Goal: Answer question/provide support: Share knowledge or assist other users

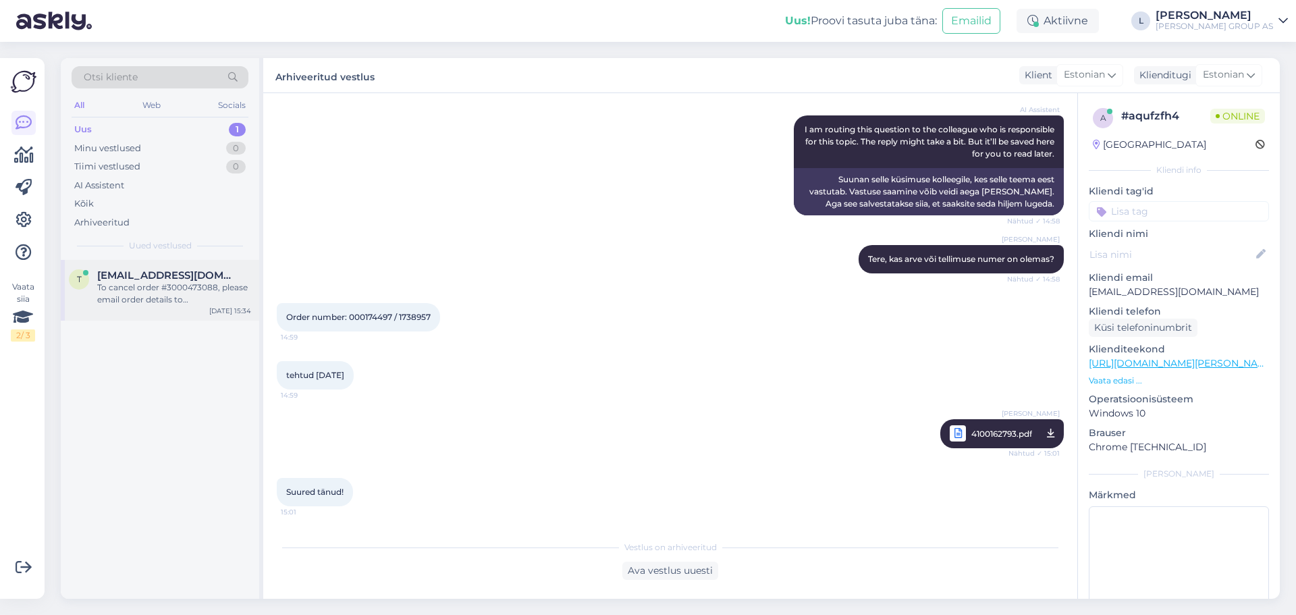
click at [177, 289] on div "To cancel order #3000473088, please email order details to [EMAIL_ADDRESS][PERS…" at bounding box center [174, 293] width 154 height 24
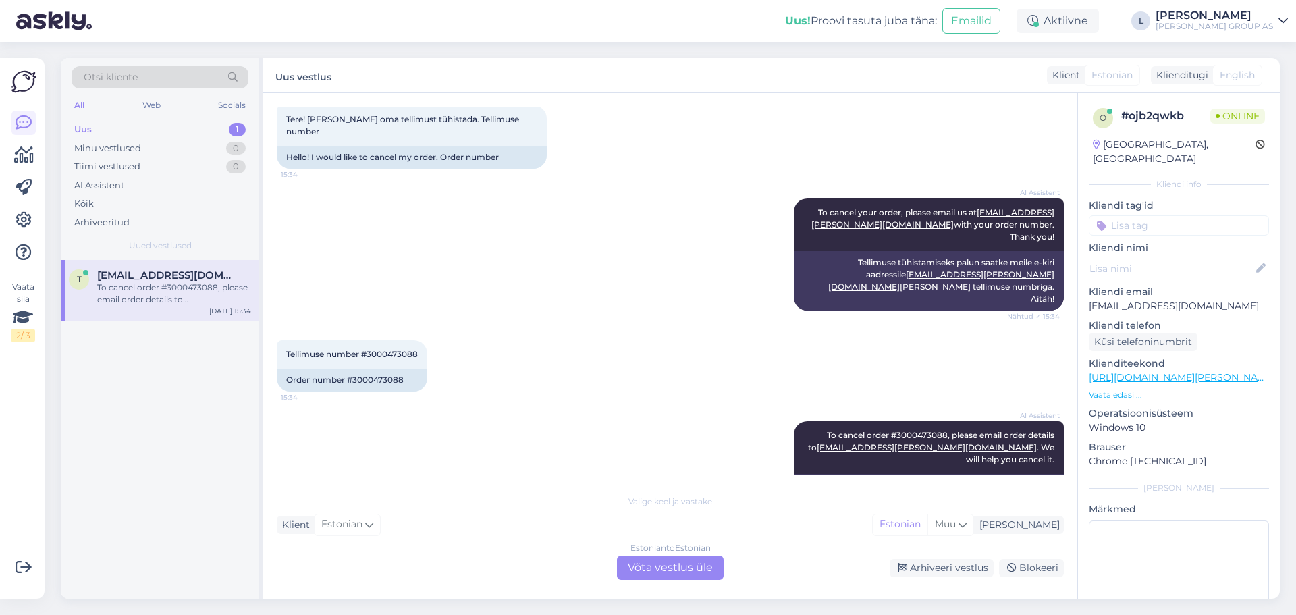
click at [669, 553] on div "Estonian to Estonian" at bounding box center [670, 548] width 80 height 12
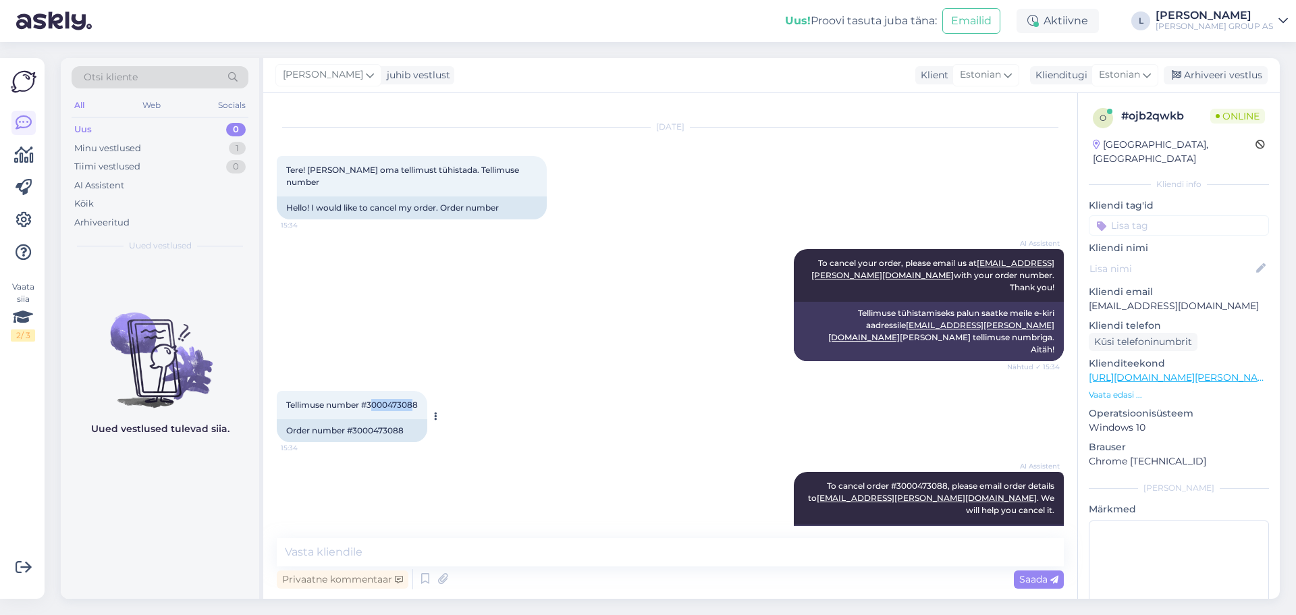
drag, startPoint x: 417, startPoint y: 356, endPoint x: 375, endPoint y: 356, distance: 41.9
click at [375, 400] on span "Tellimuse number #3000473088" at bounding box center [352, 405] width 132 height 10
drag, startPoint x: 420, startPoint y: 360, endPoint x: 370, endPoint y: 357, distance: 50.0
click at [370, 391] on div "Tellimuse number #3000473088 15:34" at bounding box center [352, 405] width 151 height 28
copy span "3000473088"
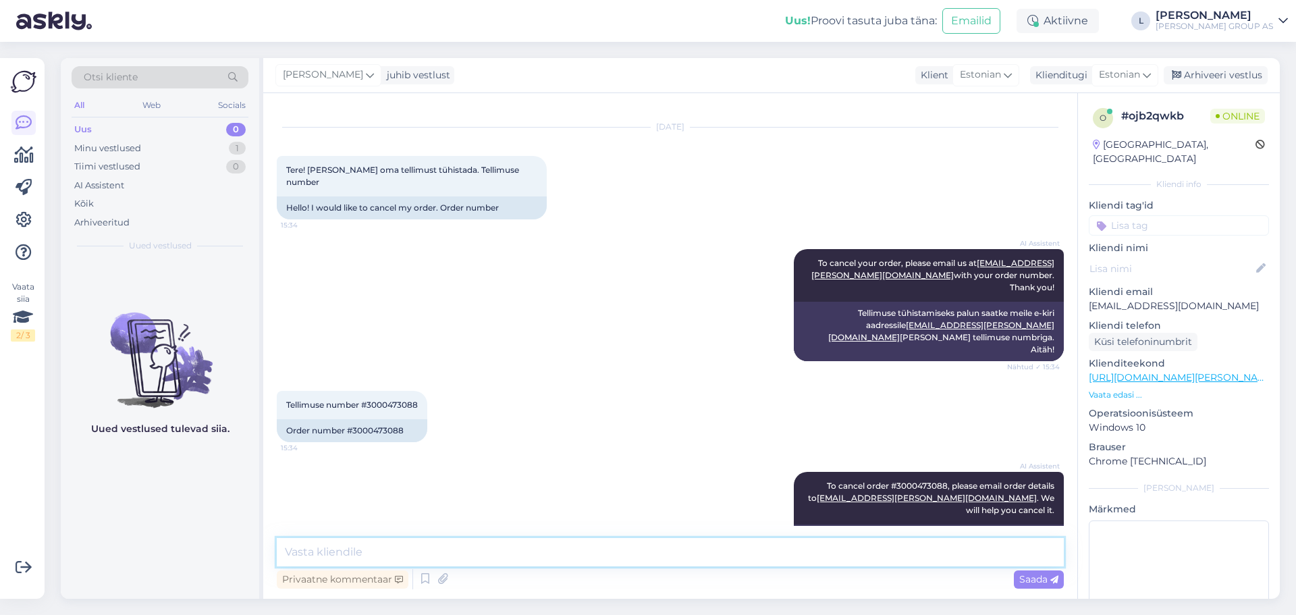
click at [751, 552] on textarea at bounding box center [670, 552] width 787 height 28
type textarea "Tere, tühistame"
click at [1043, 578] on span "Saada" at bounding box center [1038, 579] width 39 height 12
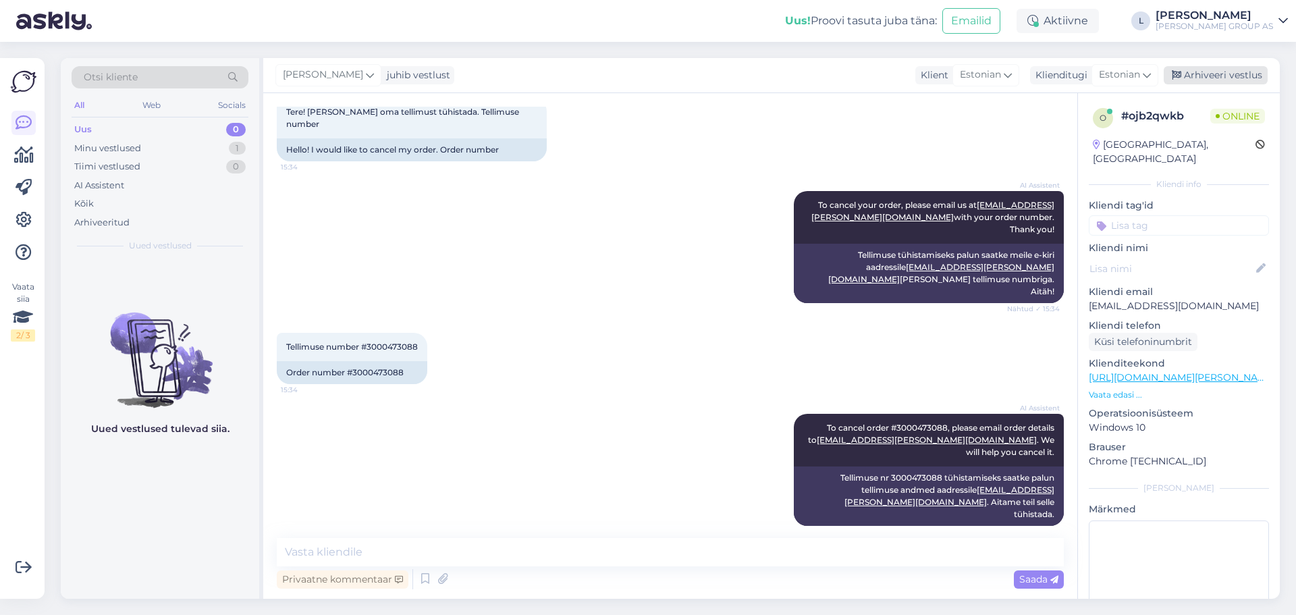
click at [1249, 79] on div "Arhiveeri vestlus" at bounding box center [1216, 75] width 104 height 18
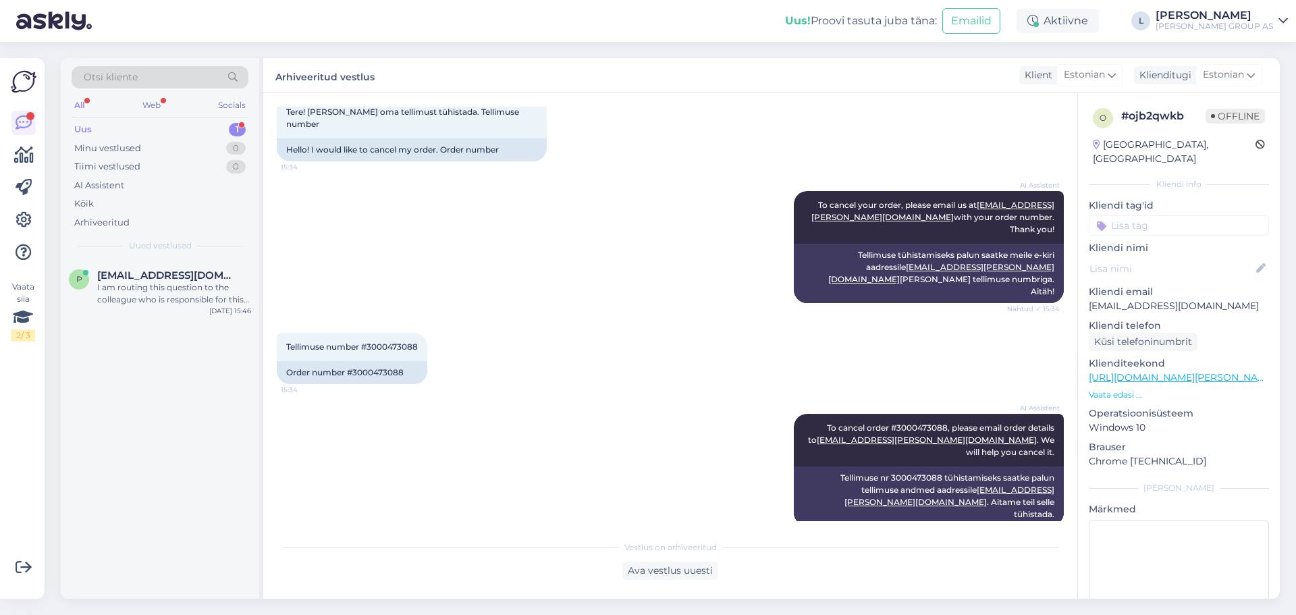
click at [142, 130] on div "Uus 1" at bounding box center [160, 129] width 177 height 19
click at [142, 281] on div "I am routing this question to the colleague who is responsible for this topic. …" at bounding box center [174, 293] width 154 height 24
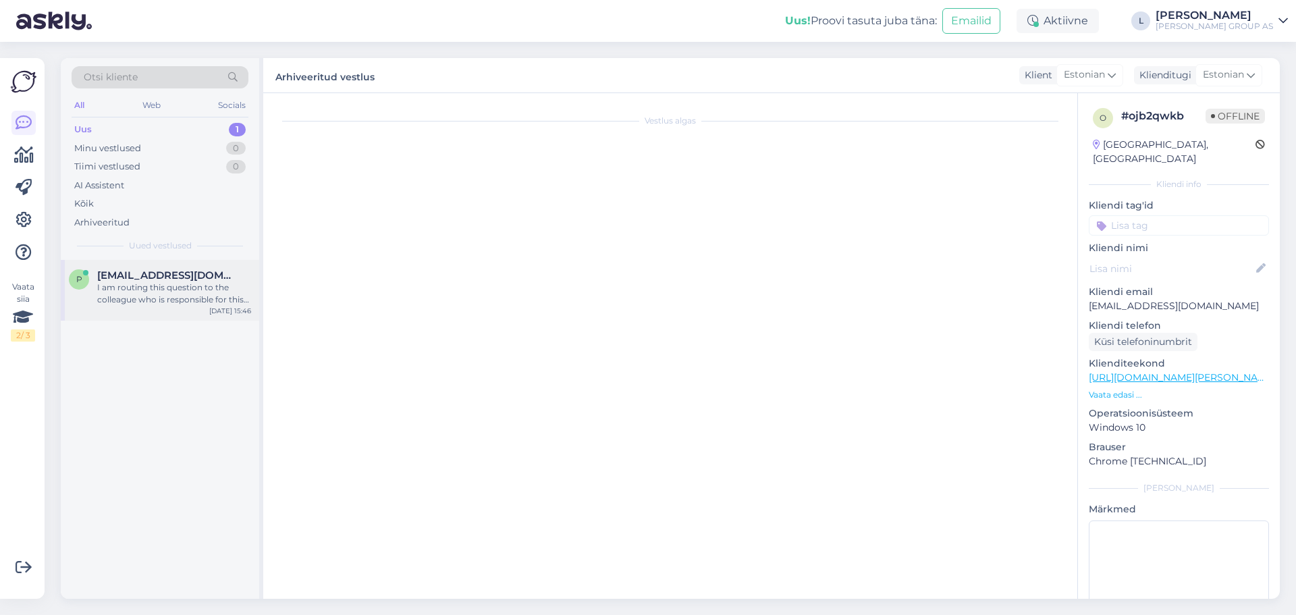
scroll to position [231, 0]
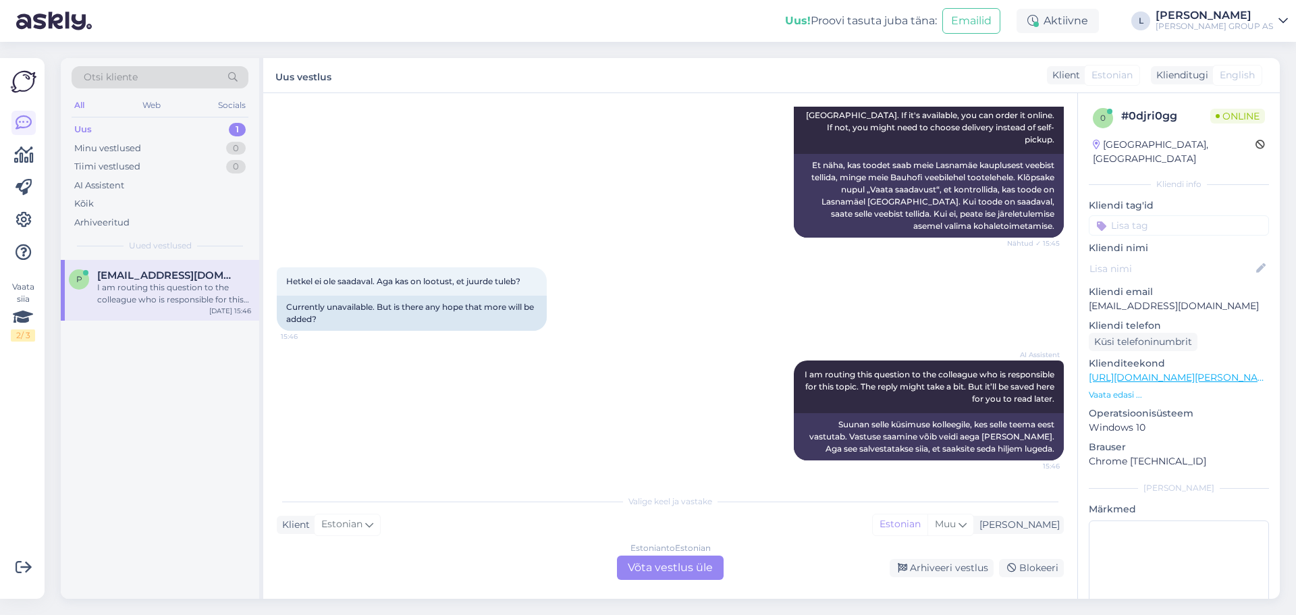
click at [661, 564] on div "Estonian to Estonian Võta vestlus üle" at bounding box center [670, 568] width 107 height 24
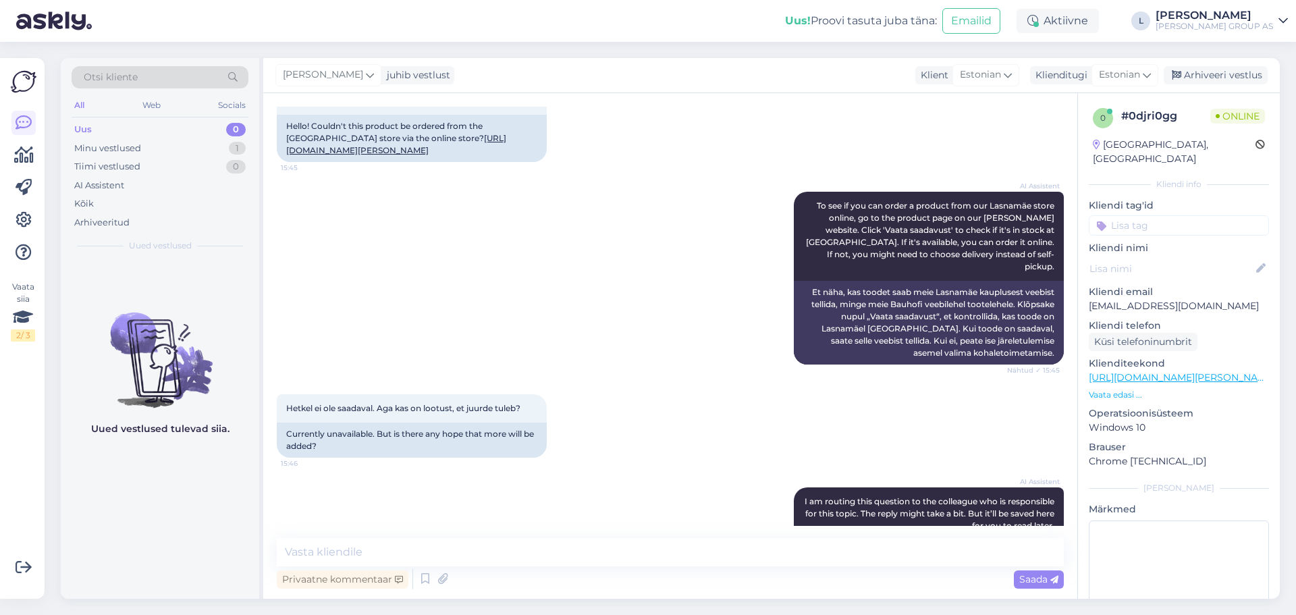
scroll to position [0, 0]
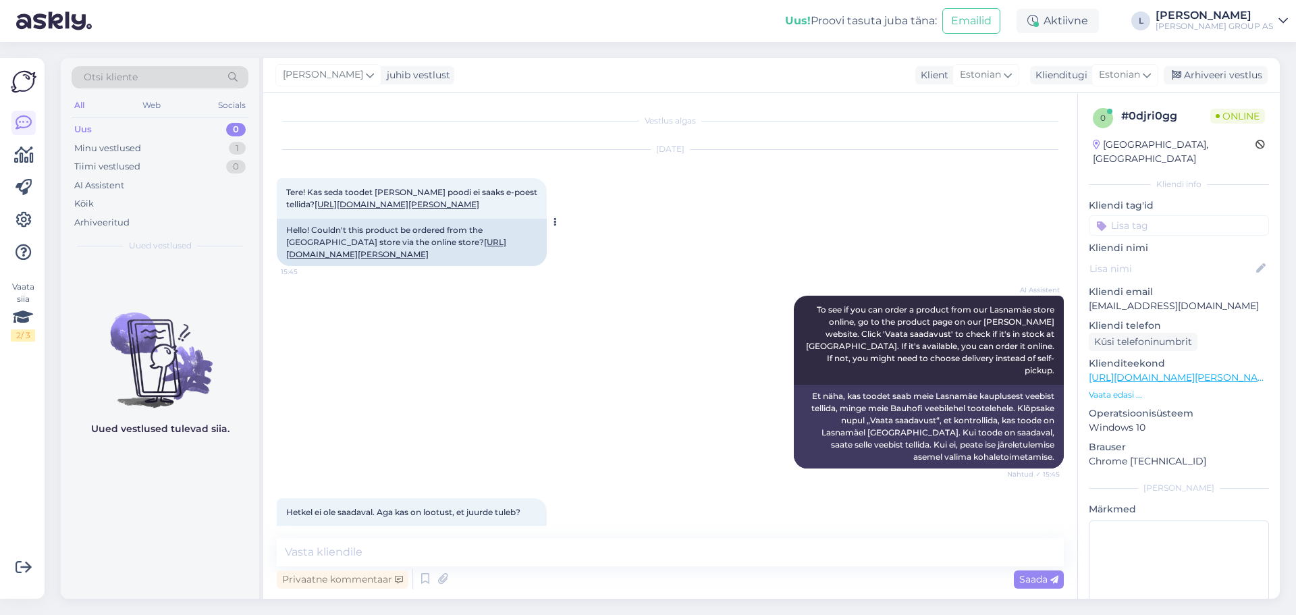
click at [443, 202] on link "[URL][DOMAIN_NAME][PERSON_NAME]" at bounding box center [397, 204] width 165 height 10
click at [412, 259] on link "[URL][DOMAIN_NAME][PERSON_NAME]" at bounding box center [396, 248] width 220 height 22
drag, startPoint x: 537, startPoint y: 207, endPoint x: 437, endPoint y: 207, distance: 100.6
click at [535, 207] on div "Tere! Kas seda toodet [PERSON_NAME] poodi ei saaks e-poest tellida? [URL][DOMAI…" at bounding box center [412, 198] width 270 height 40
drag, startPoint x: 340, startPoint y: 216, endPoint x: 319, endPoint y: 204, distance: 24.2
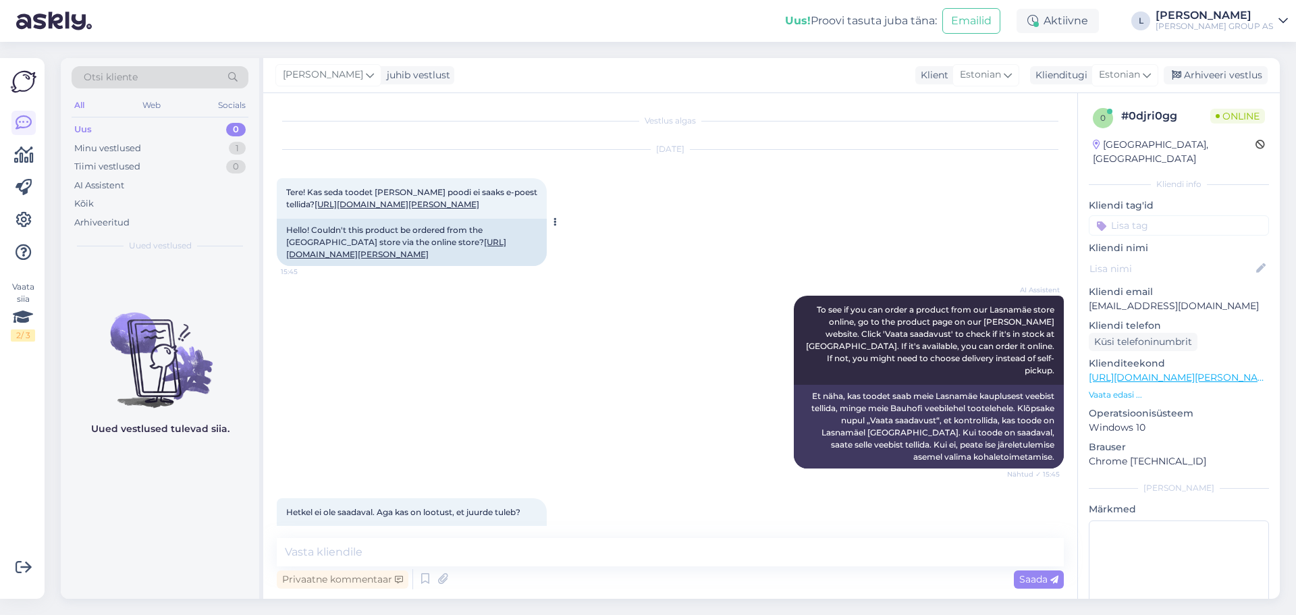
click at [319, 204] on div "Tere! Kas seda toodet [PERSON_NAME] poodi ei saaks e-poest tellida? [URL][DOMAI…" at bounding box center [412, 198] width 270 height 40
copy link "[URL][DOMAIN_NAME][PERSON_NAME]"
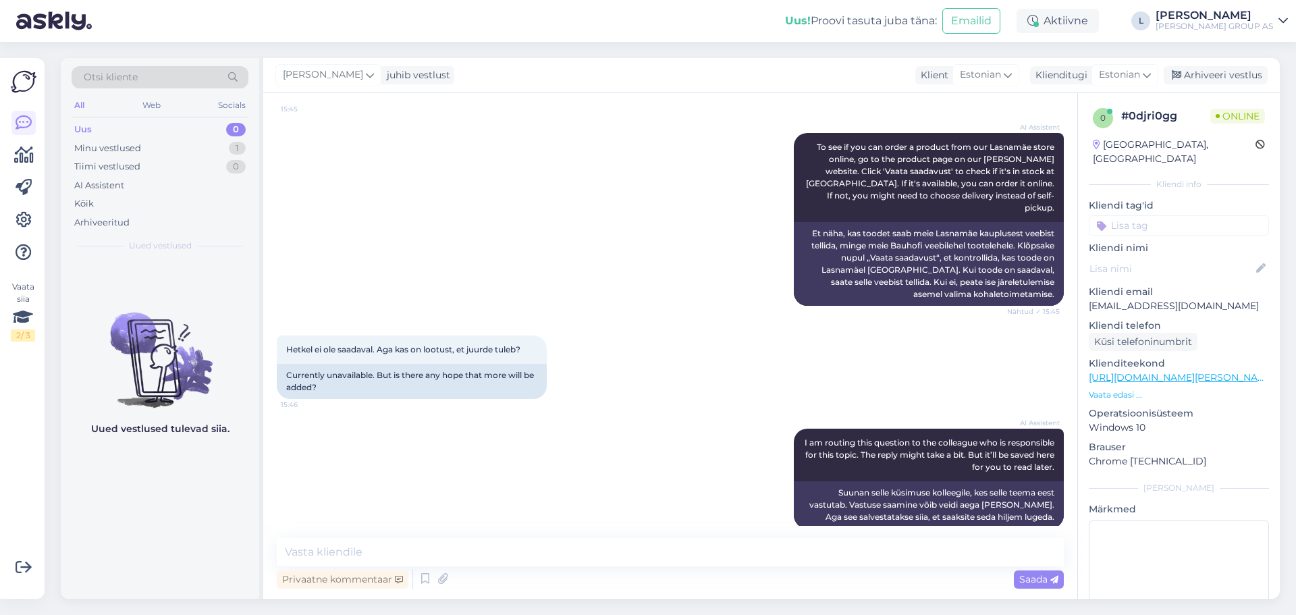
scroll to position [180, 0]
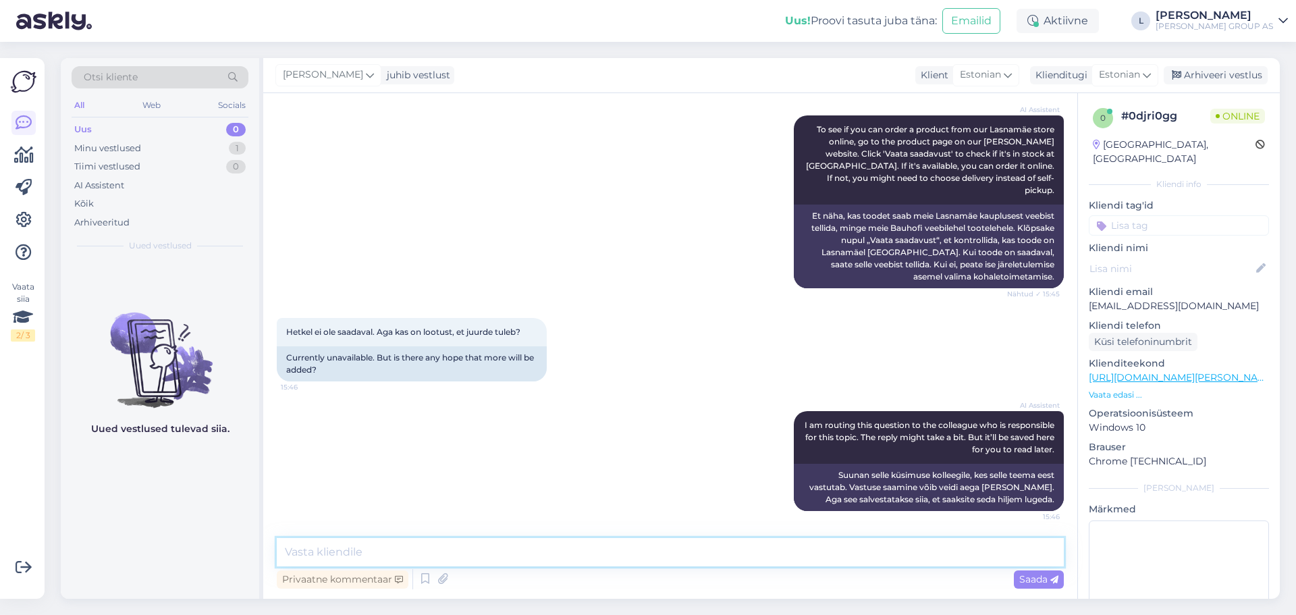
click at [556, 545] on textarea at bounding box center [670, 552] width 787 height 28
click at [363, 551] on textarea "Tere, toode on tellimiseks saadaval" at bounding box center [670, 552] width 787 height 28
type textarea "Tere, toode on e-poest tellimiseks saadaval"
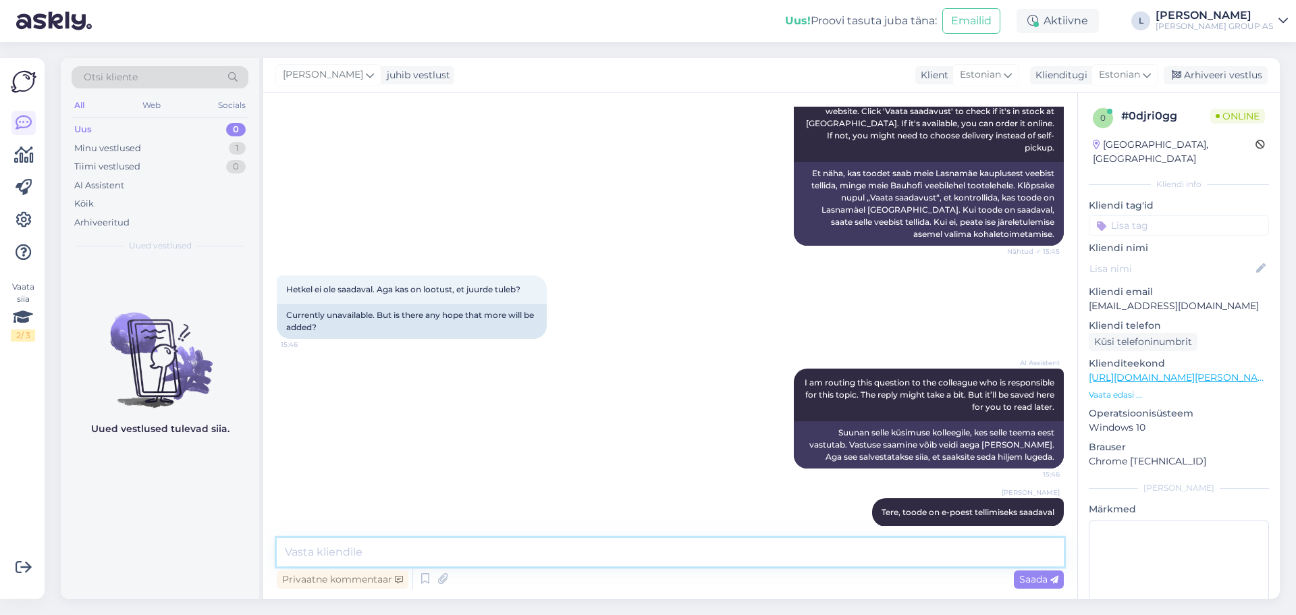
scroll to position [238, 0]
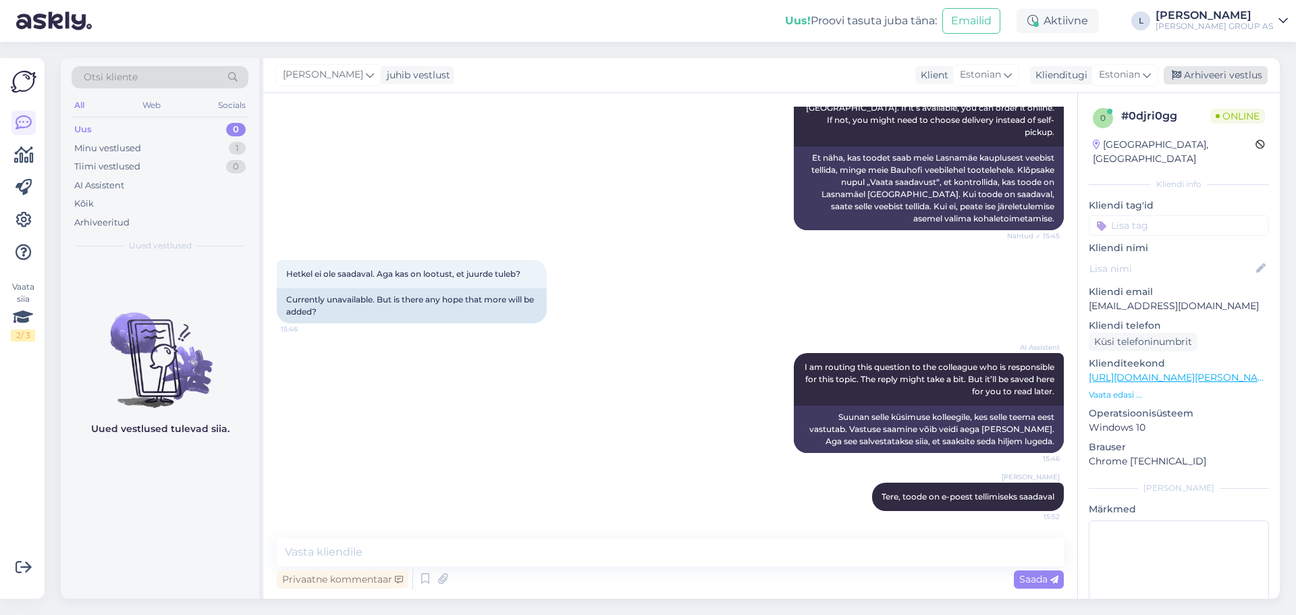
click at [1203, 74] on div "Arhiveeri vestlus" at bounding box center [1216, 75] width 104 height 18
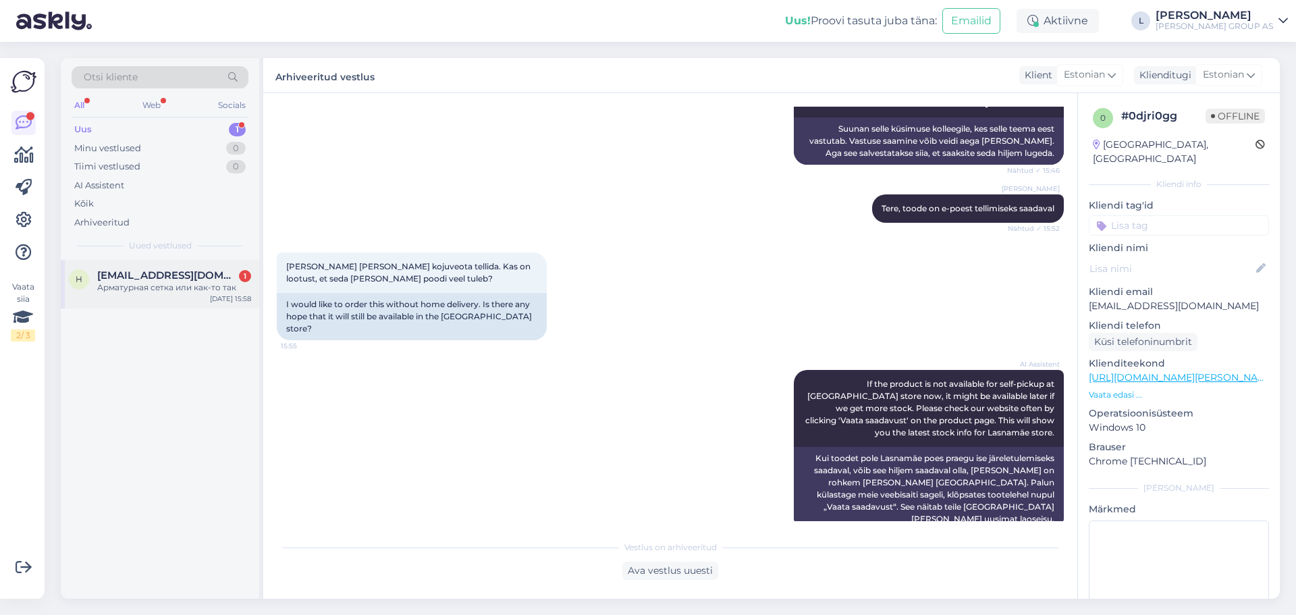
drag, startPoint x: 132, startPoint y: 272, endPoint x: 140, endPoint y: 272, distance: 8.1
click at [135, 272] on span "[EMAIL_ADDRESS][DOMAIN_NAME]" at bounding box center [167, 275] width 140 height 12
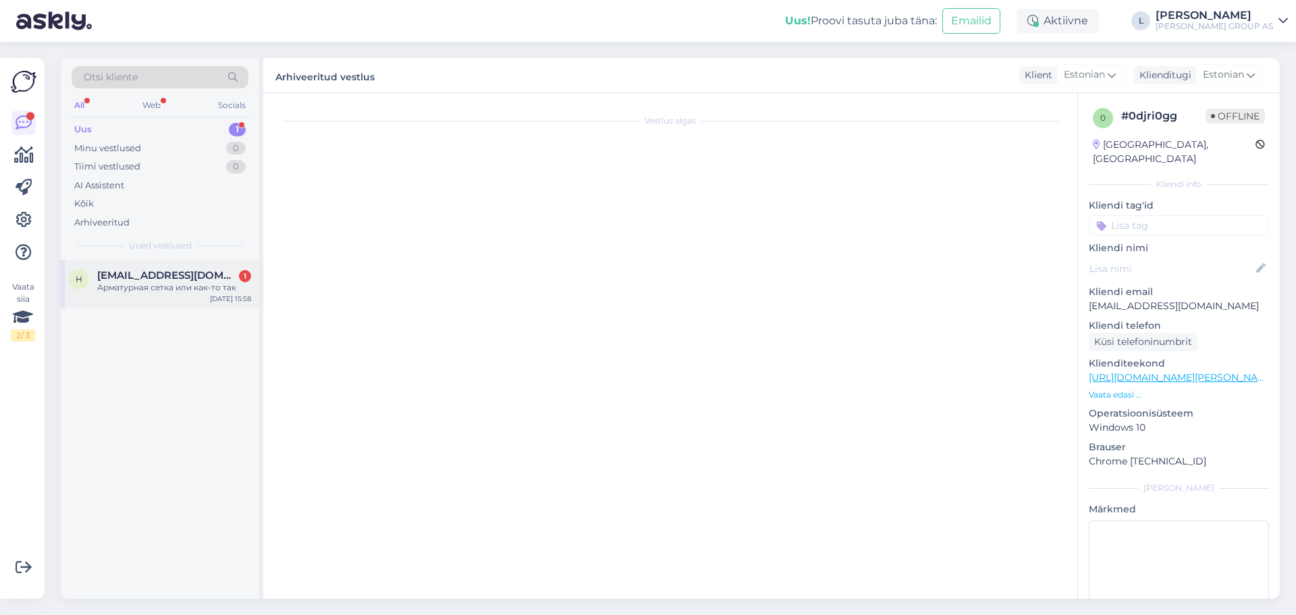
scroll to position [154, 0]
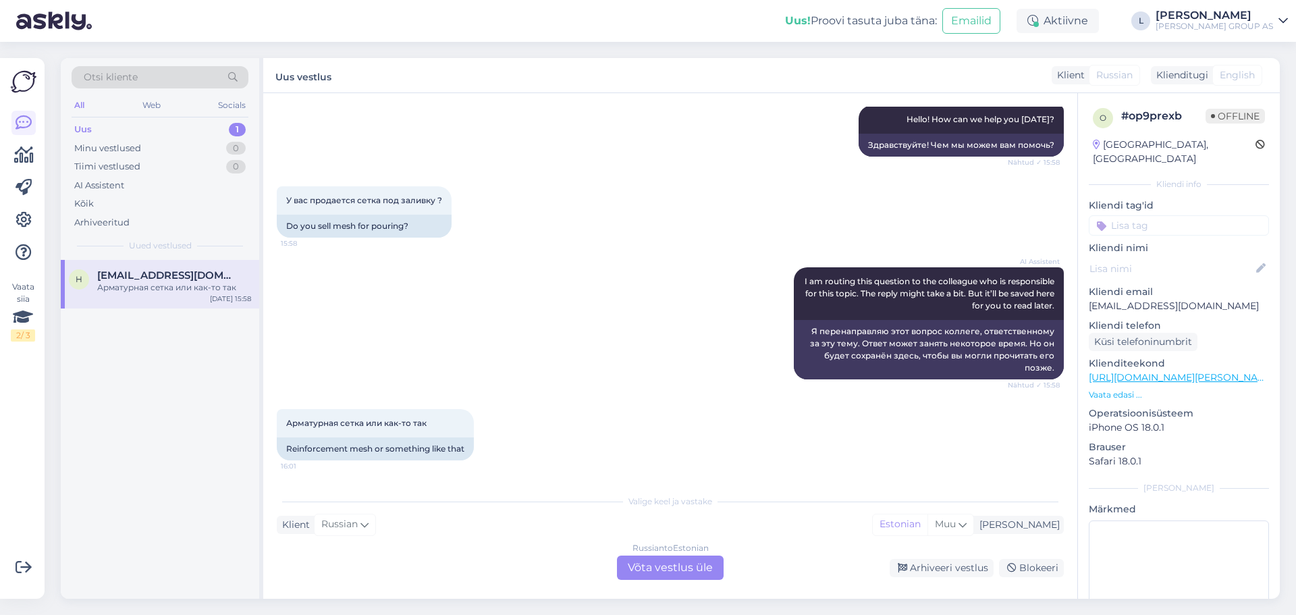
click at [655, 567] on div "Russian to Estonian Võta vestlus üle" at bounding box center [670, 568] width 107 height 24
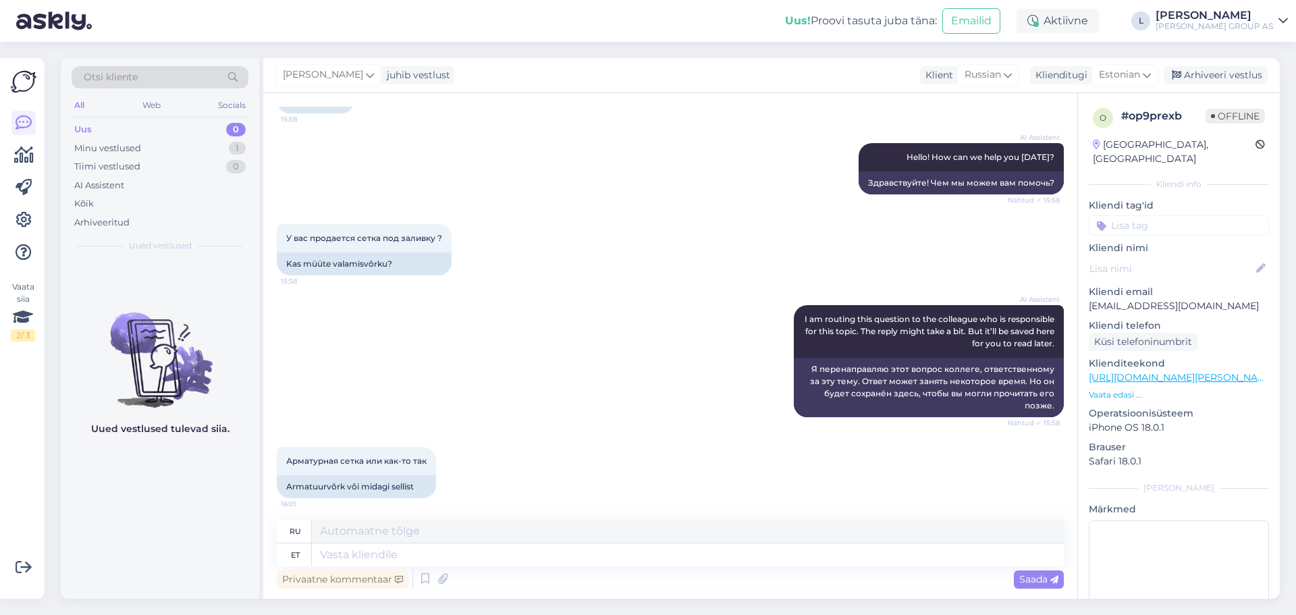
scroll to position [121, 0]
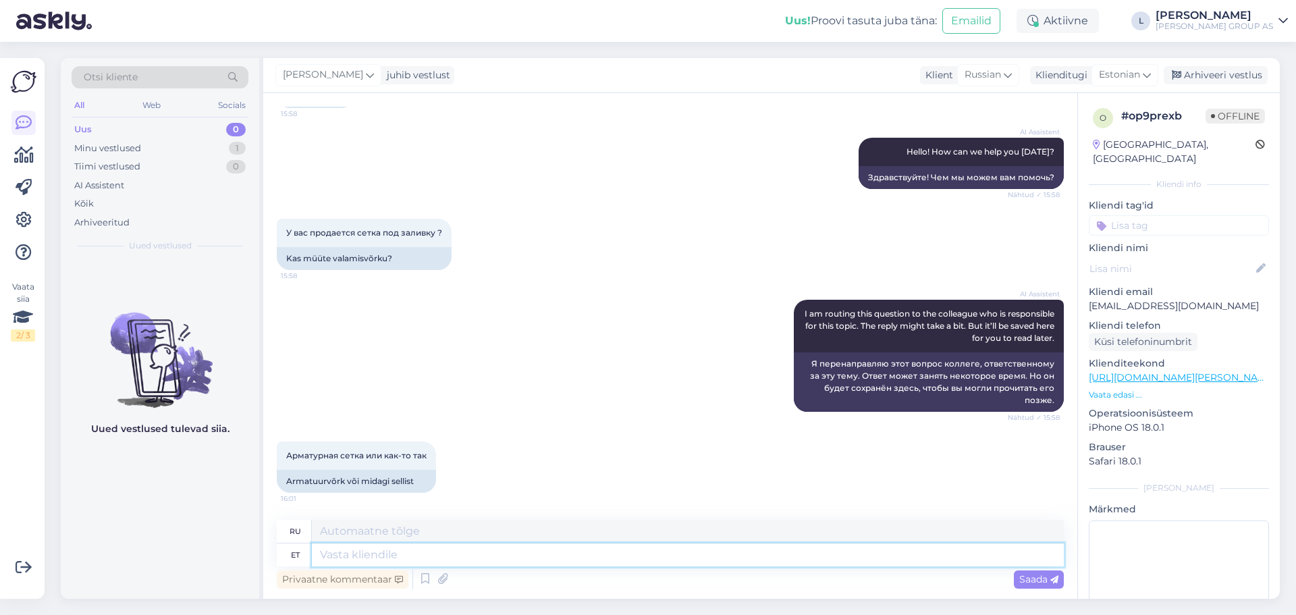
click at [416, 553] on textarea at bounding box center [688, 554] width 752 height 23
paste textarea "[URL][DOMAIN_NAME][PERSON_NAME]"
type textarea "[URL][DOMAIN_NAME][PERSON_NAME]"
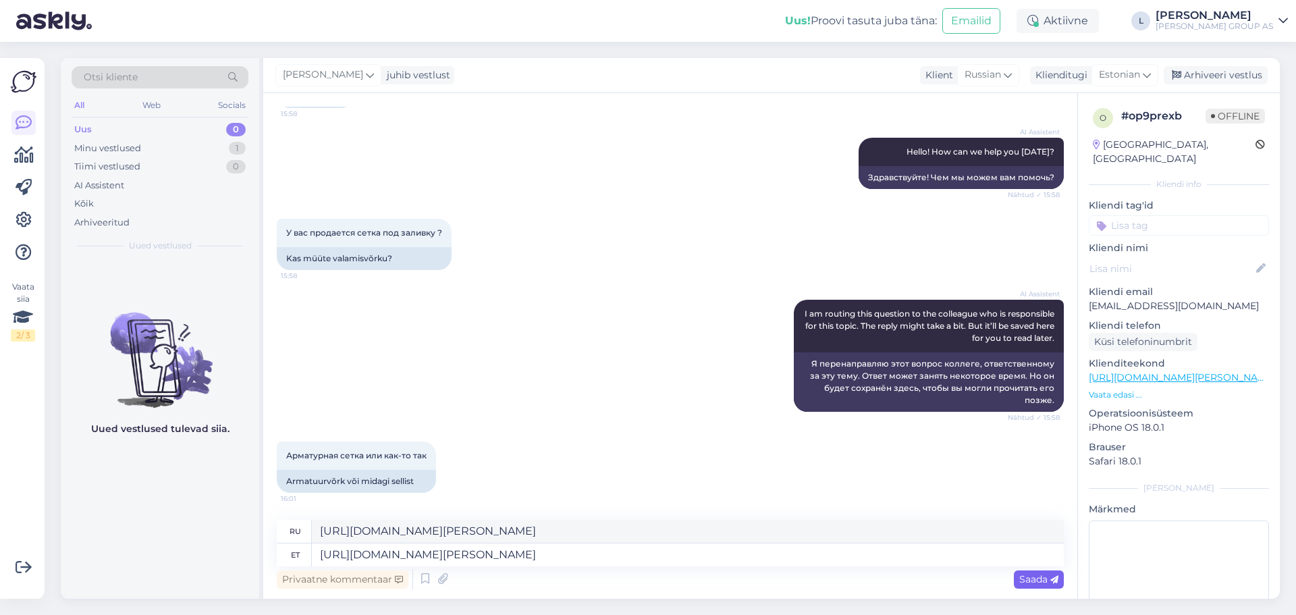
click at [1041, 572] on div "Saada" at bounding box center [1039, 579] width 50 height 18
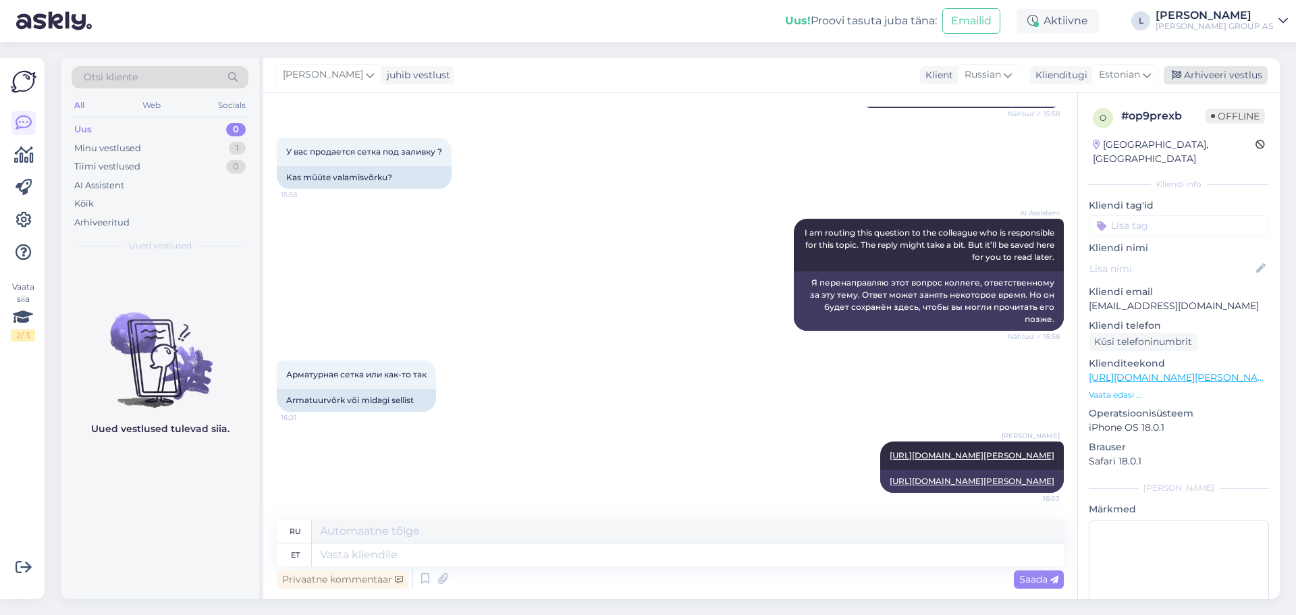
click at [1218, 74] on div "Arhiveeri vestlus" at bounding box center [1216, 75] width 104 height 18
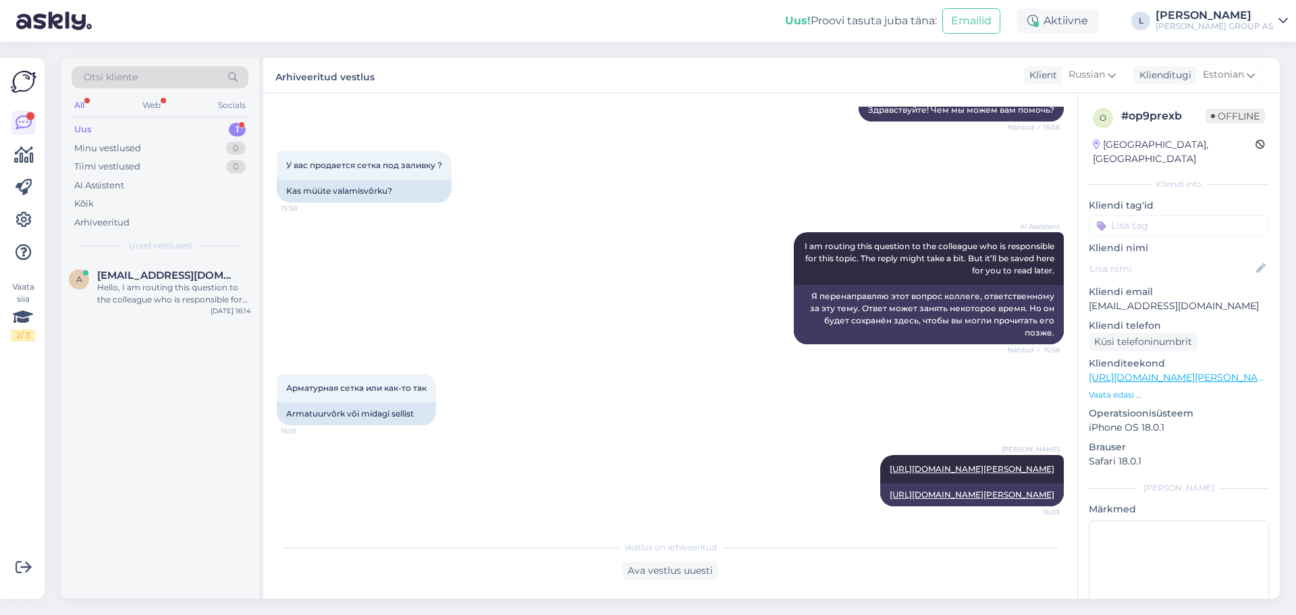
click at [129, 134] on div "Uus 1" at bounding box center [160, 129] width 177 height 19
click at [153, 277] on span "[EMAIL_ADDRESS][DOMAIN_NAME]" at bounding box center [167, 275] width 140 height 12
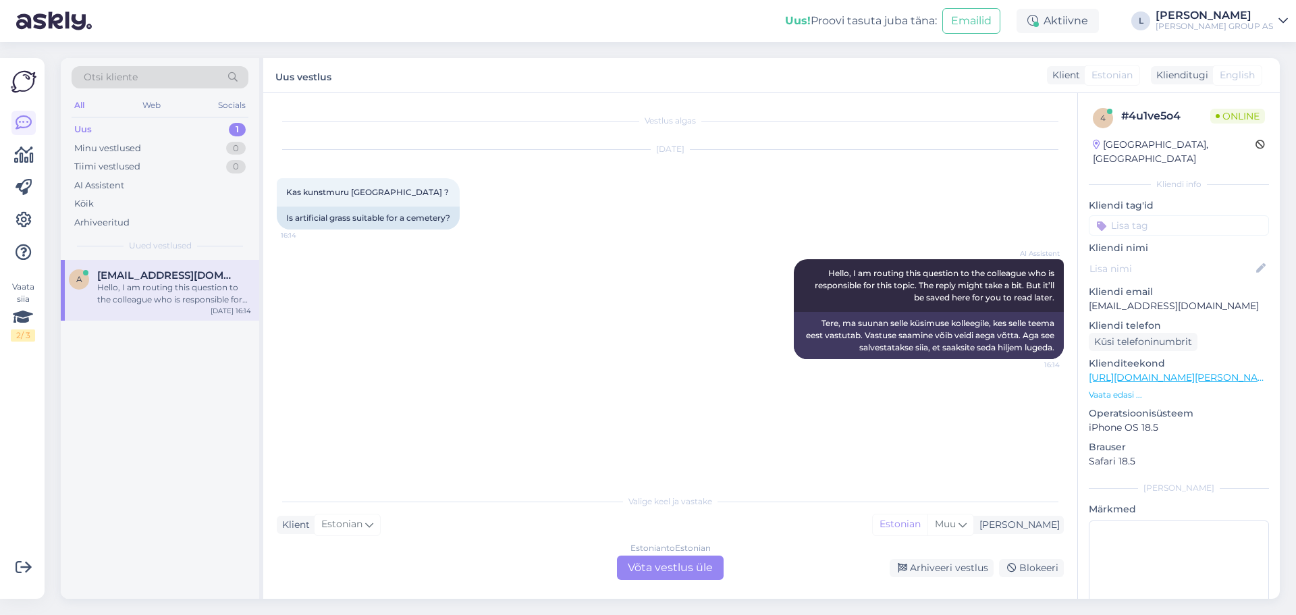
scroll to position [0, 0]
drag, startPoint x: 418, startPoint y: 190, endPoint x: 288, endPoint y: 191, distance: 130.9
click at [288, 191] on span "Kas kunstmuru [GEOGRAPHIC_DATA] ?" at bounding box center [367, 192] width 163 height 10
copy span "Kas kunstmuru [GEOGRAPHIC_DATA]"
click at [692, 567] on div "Estonian to Estonian Võta vestlus üle" at bounding box center [670, 568] width 107 height 24
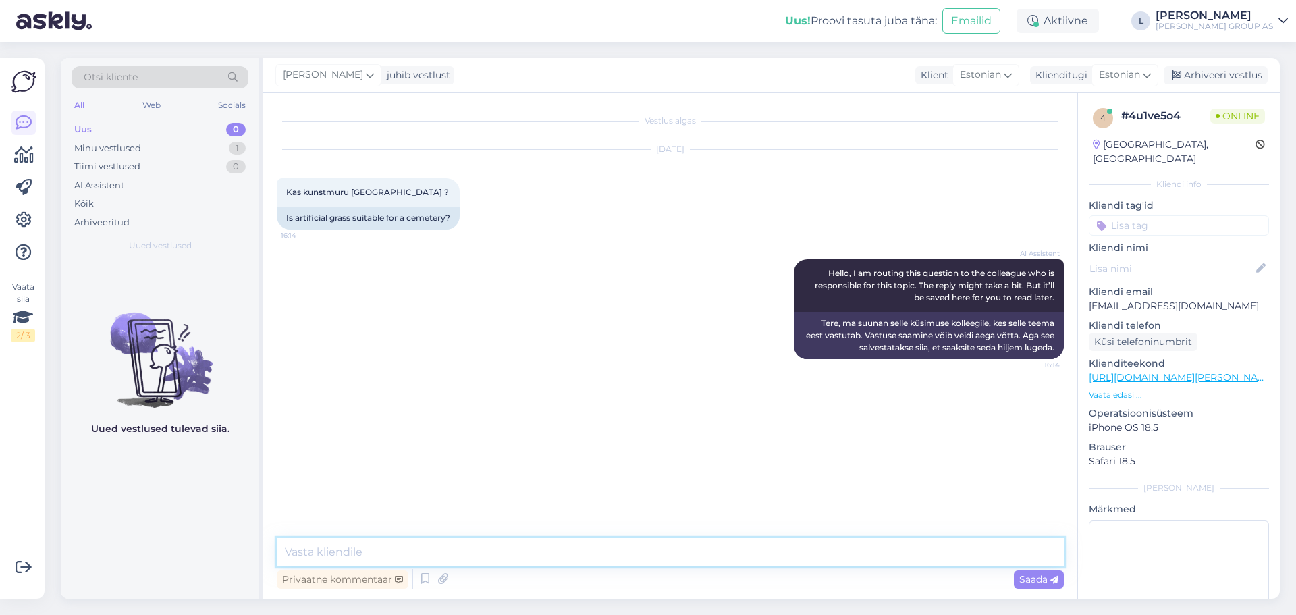
click at [610, 553] on textarea at bounding box center [670, 552] width 787 height 28
paste textarea "kalmistu haldustingimusi."
drag, startPoint x: 680, startPoint y: 556, endPoint x: 329, endPoint y: 533, distance: 351.8
click at [329, 533] on div "Vestlus algas [DATE] Kas kunstmuru [GEOGRAPHIC_DATA] ? 16:14 Is artificial gras…" at bounding box center [670, 346] width 814 height 506
click at [722, 552] on textarea "Tere, omaduste järgi sobib kuid venduge et kalmistu haldustingimusi." at bounding box center [670, 552] width 787 height 28
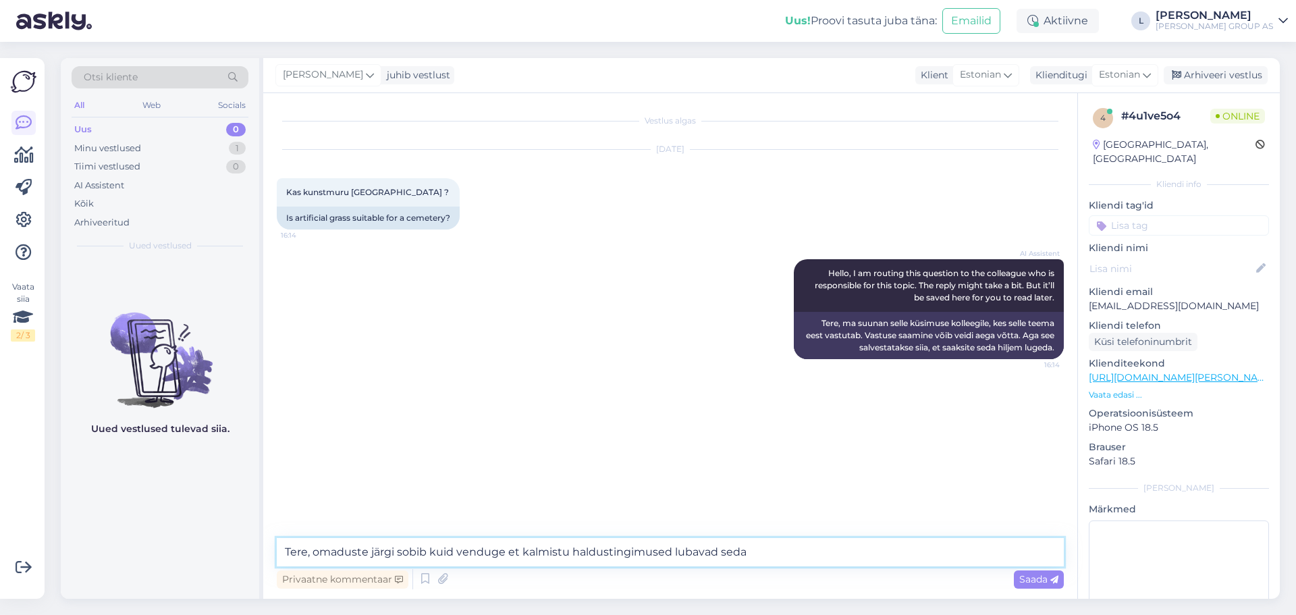
drag, startPoint x: 811, startPoint y: 563, endPoint x: -109, endPoint y: 399, distance: 934.5
click at [0, 399] on html "Uus! Proovi tasuta [PERSON_NAME]: Emailid Aktiivne Võta paus, Askly hoiab klien…" at bounding box center [648, 307] width 1296 height 615
drag, startPoint x: 763, startPoint y: 539, endPoint x: 766, endPoint y: 556, distance: 17.1
click at [765, 541] on textarea "Tere, omaduste järgi sobib kuid venduge et kalmistu haldustingimused lubavad se…" at bounding box center [670, 552] width 787 height 28
click at [768, 556] on textarea "Tere, omaduste järgi sobib kuid venduge et kalmistu haldustingimused lubavad se…" at bounding box center [670, 552] width 787 height 28
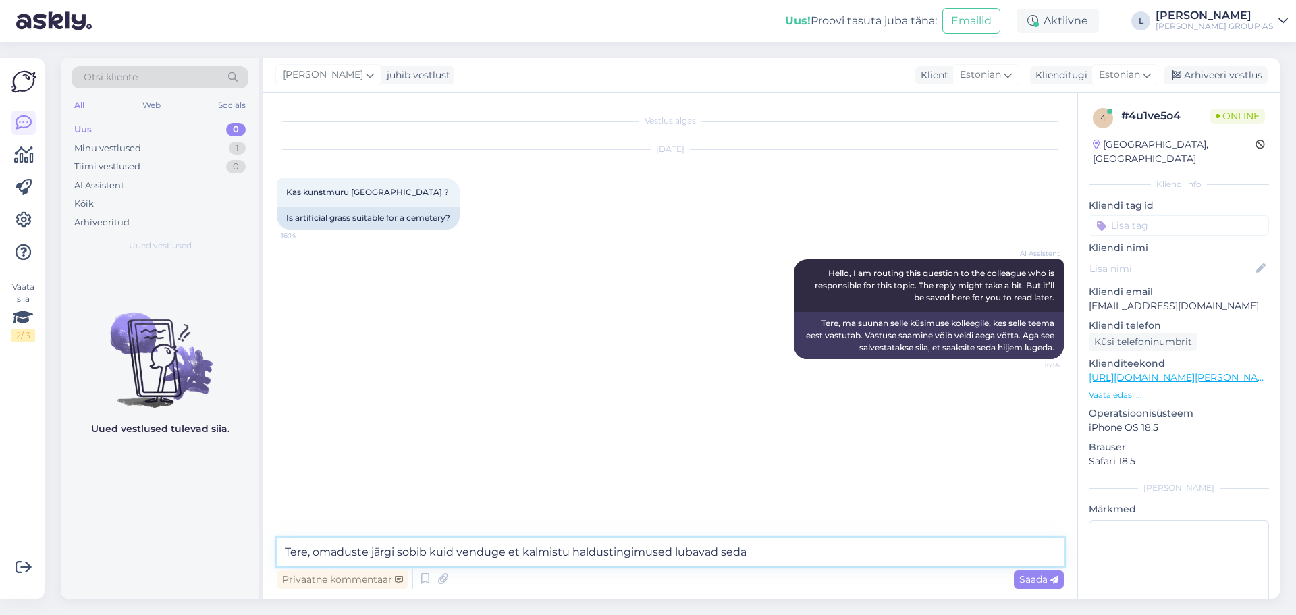
drag, startPoint x: 752, startPoint y: 555, endPoint x: 313, endPoint y: 553, distance: 439.4
click at [313, 553] on textarea "Tere, omaduste järgi sobib kuid venduge et kalmistu haldustingimused lubavad se…" at bounding box center [670, 552] width 787 height 28
paste textarea "Omaduste poolest sobib kunstmuru kalmistule kasutamiseks, kuid soovitame eelnev…"
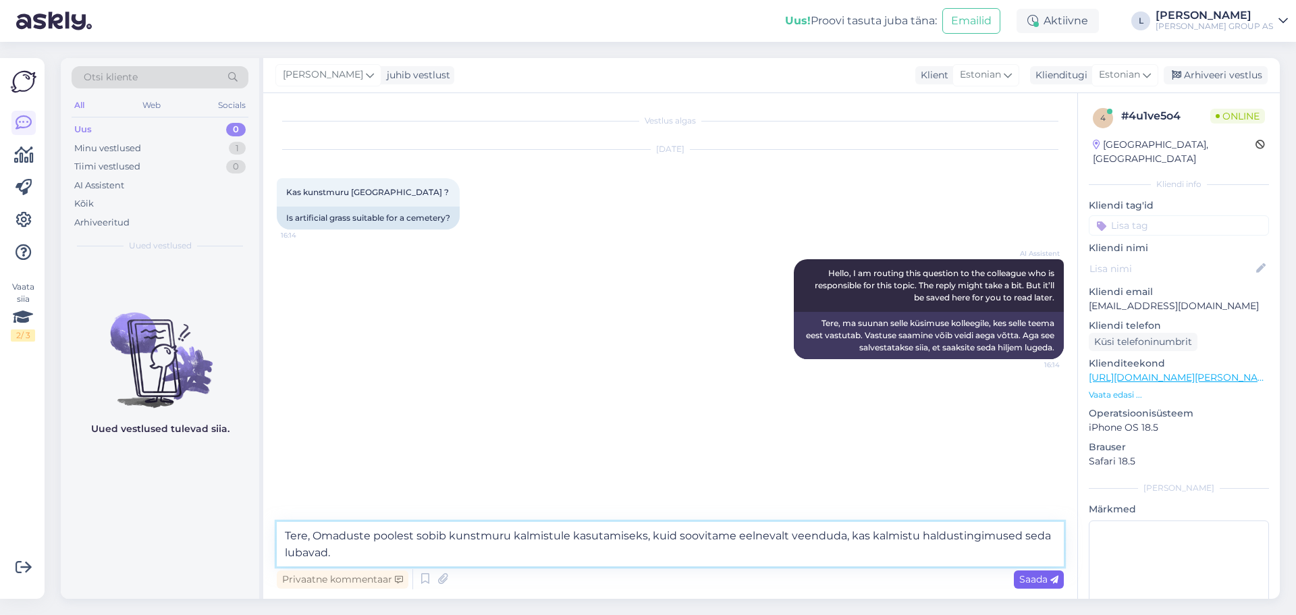
type textarea "Tere, Omaduste poolest sobib kunstmuru kalmistule kasutamiseks, kuid soovitame …"
click at [1040, 578] on span "Saada" at bounding box center [1038, 579] width 39 height 12
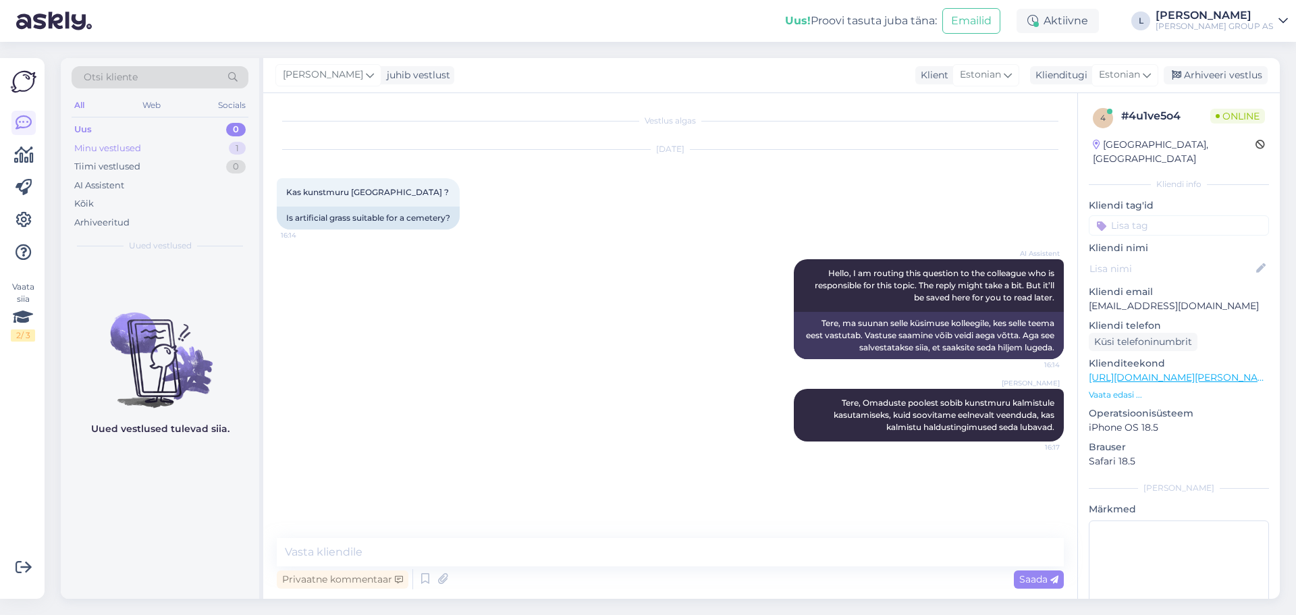
click at [113, 142] on div "Minu vestlused" at bounding box center [107, 148] width 67 height 13
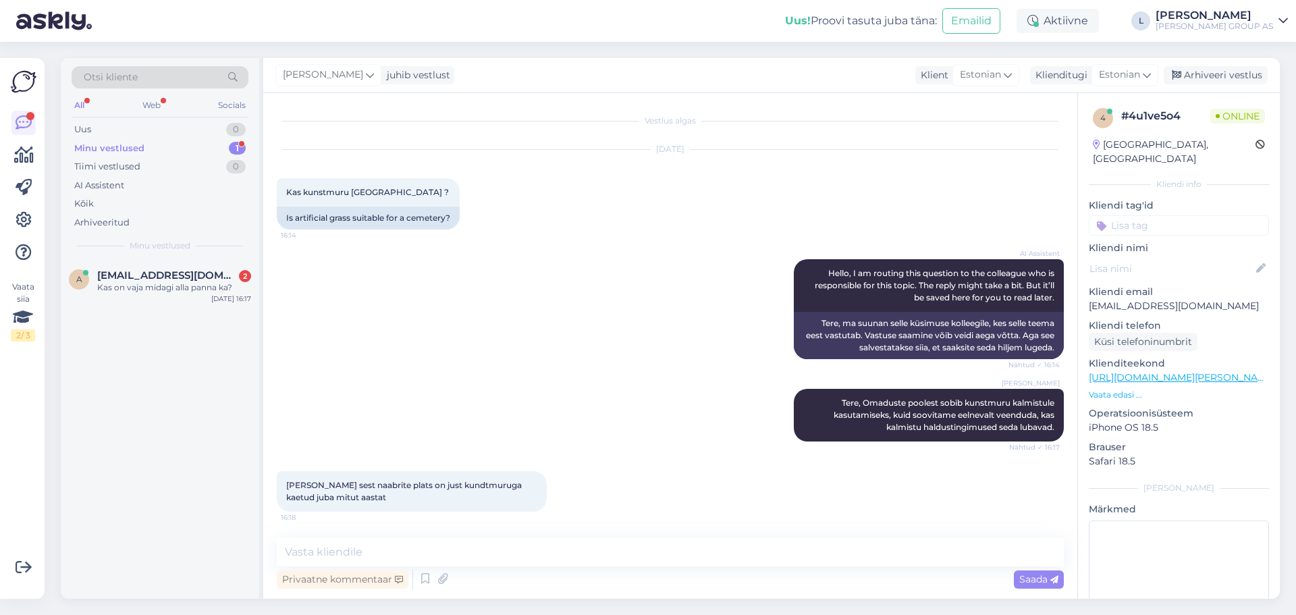
scroll to position [59, 0]
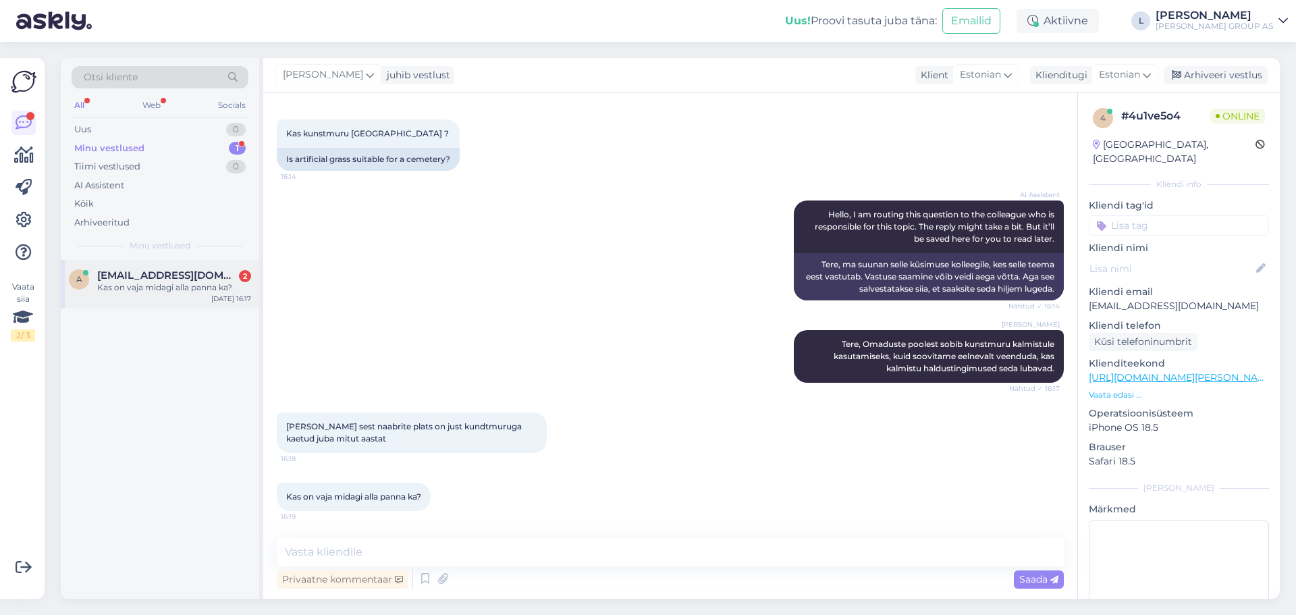
click at [153, 290] on div "Kas on vaja midagi alla panna ka?" at bounding box center [174, 287] width 154 height 12
drag, startPoint x: 424, startPoint y: 501, endPoint x: 278, endPoint y: 502, distance: 145.8
click at [278, 502] on div "Kas on vaja midagi alla panna ka? 16:19" at bounding box center [354, 497] width 154 height 28
copy span "Kas on vaja midagi alla panna ka?"
click at [397, 545] on textarea at bounding box center [670, 552] width 787 height 28
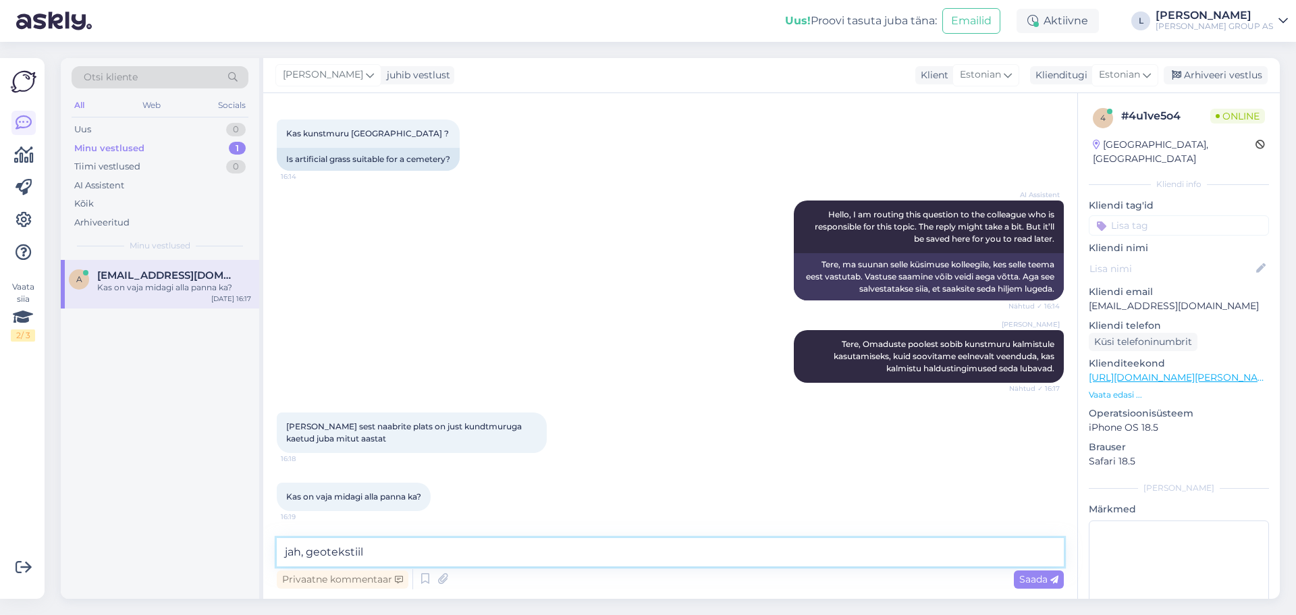
type textarea "jah, geotekstiili"
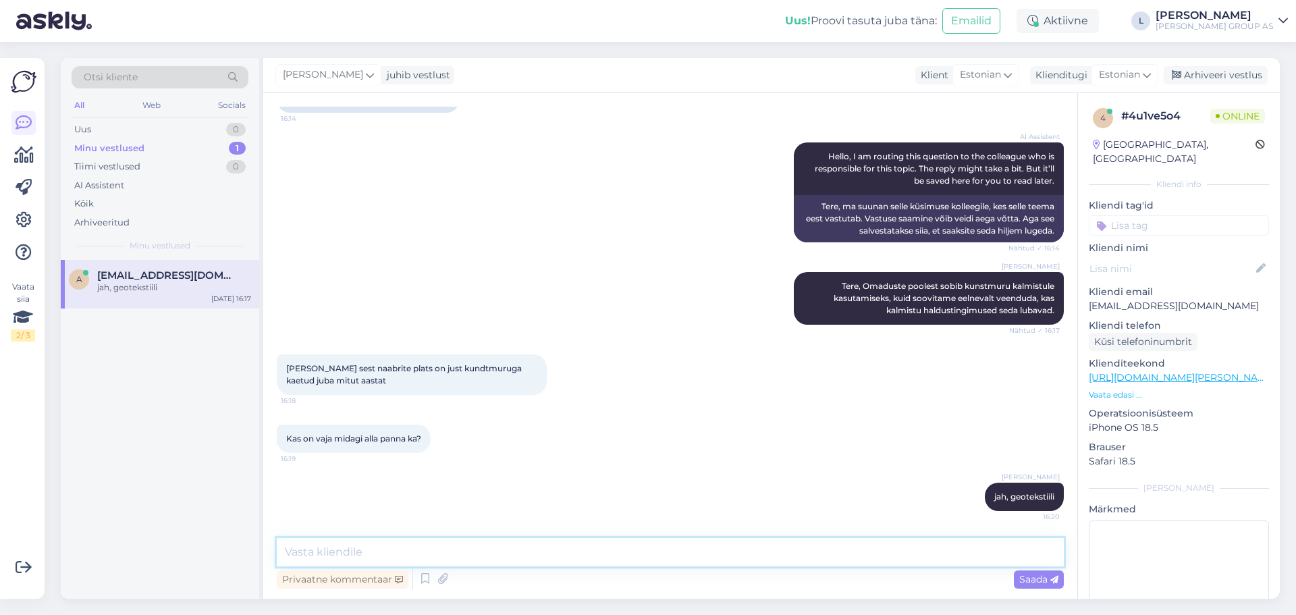
click at [451, 558] on textarea at bounding box center [670, 552] width 787 height 28
type textarea "peenravaip ka sobib"
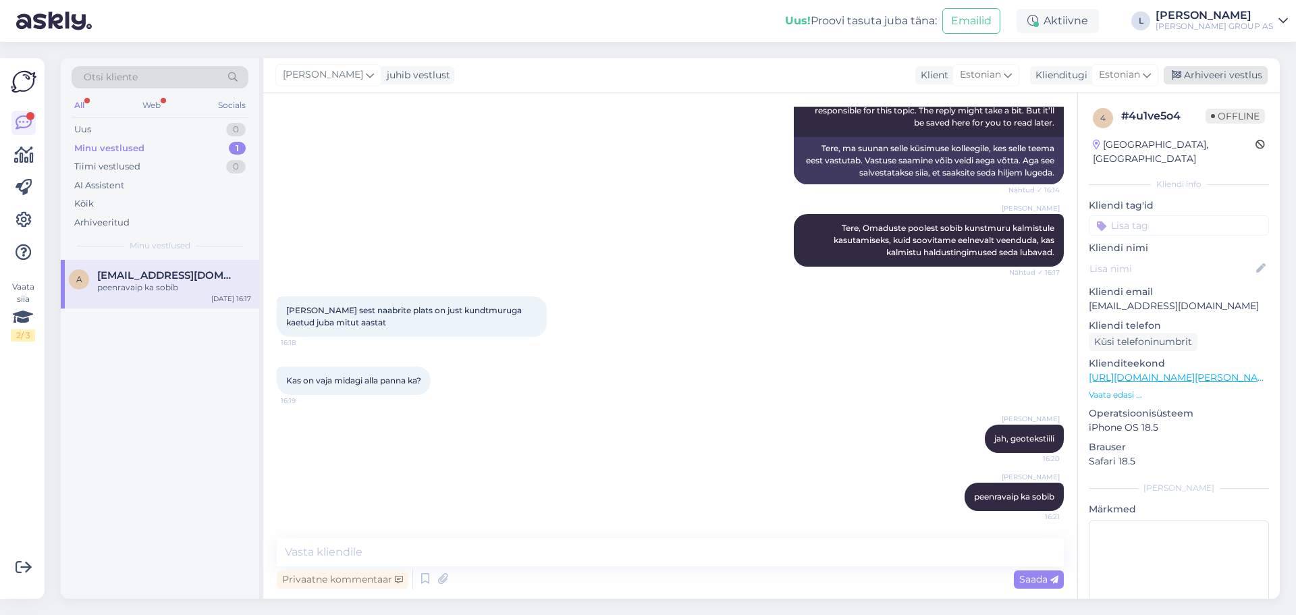
click at [1220, 78] on div "Arhiveeri vestlus" at bounding box center [1216, 75] width 104 height 18
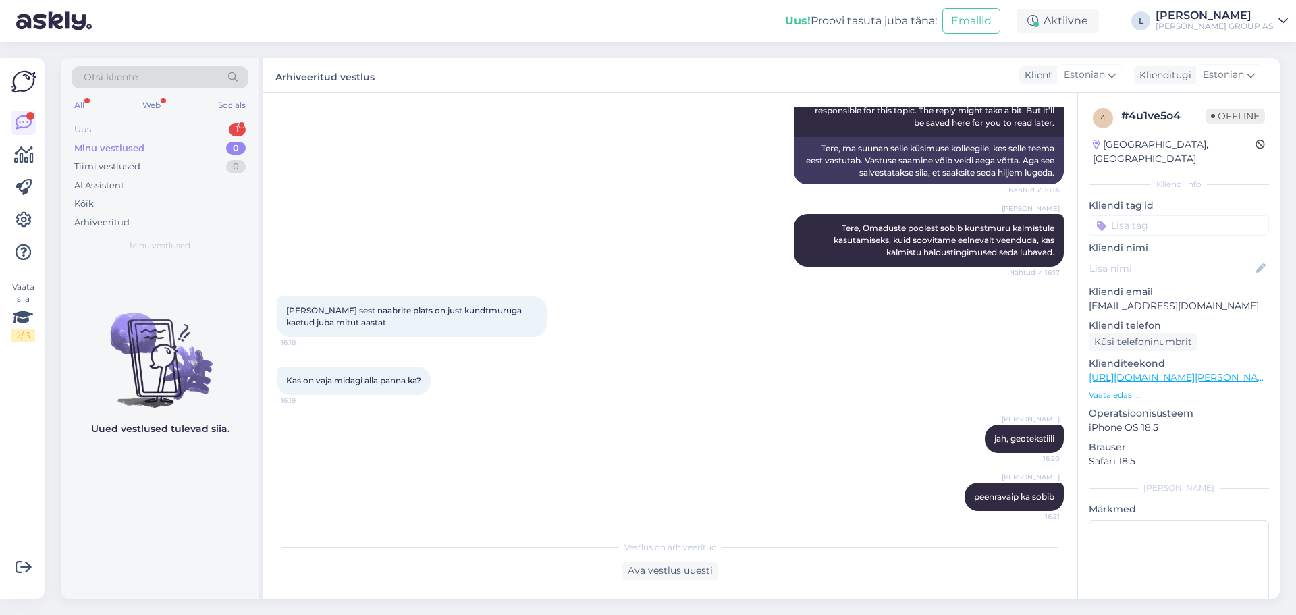
click at [83, 130] on div "Uus" at bounding box center [82, 129] width 17 height 13
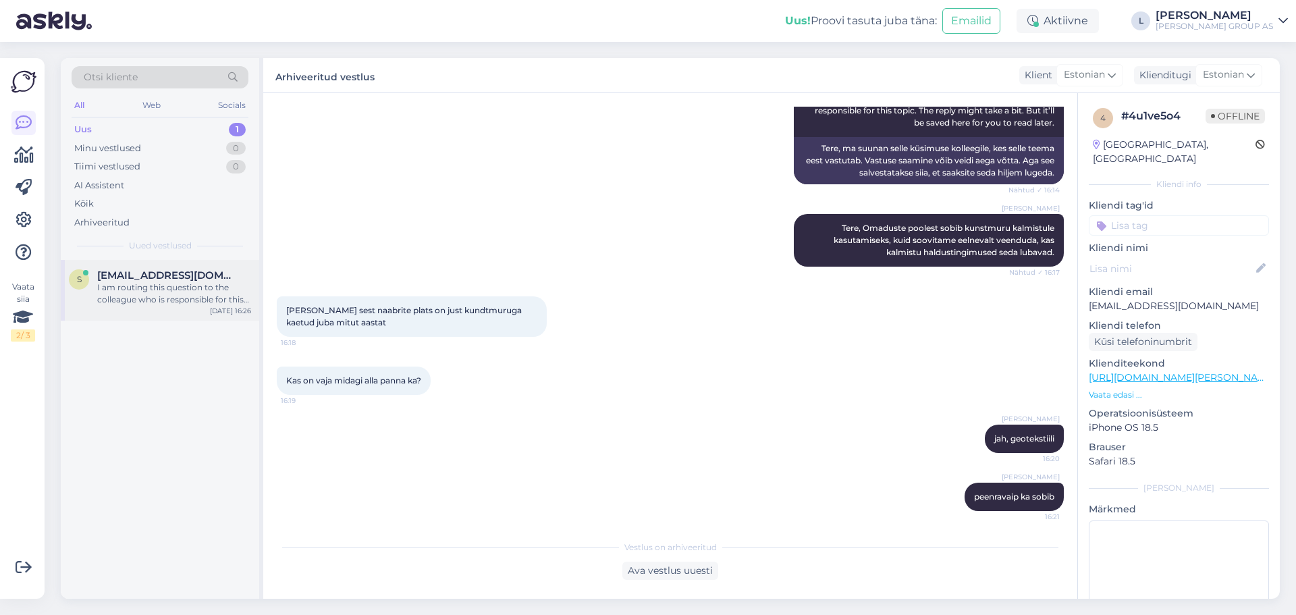
click at [142, 300] on div "I am routing this question to the colleague who is responsible for this topic. …" at bounding box center [174, 293] width 154 height 24
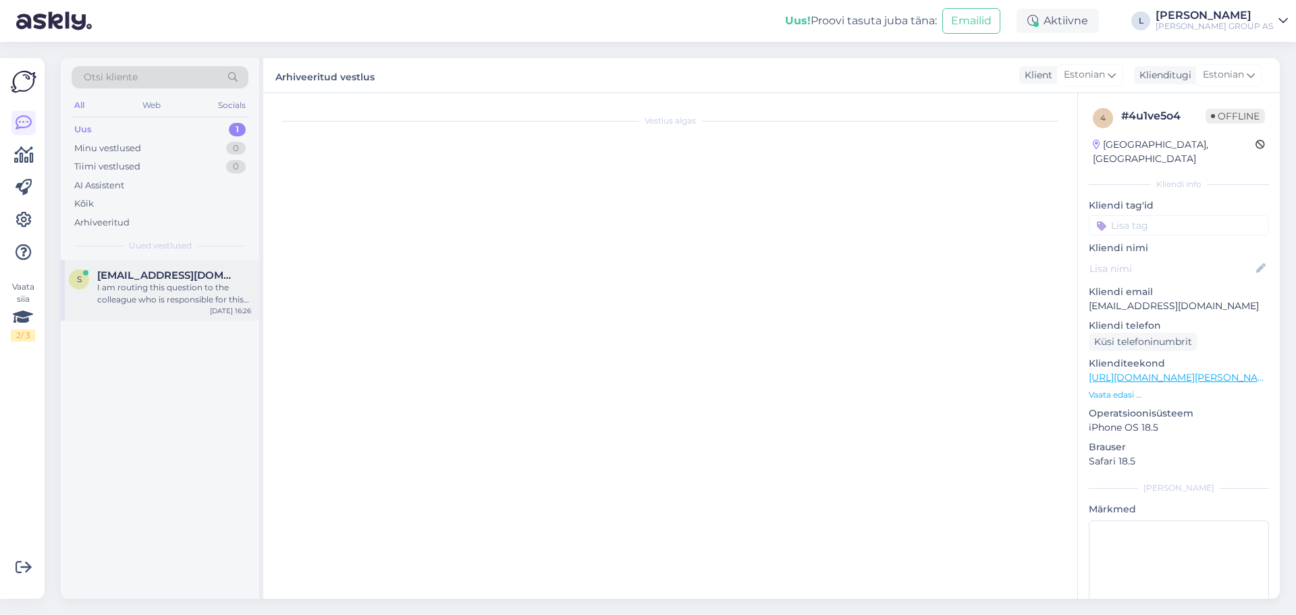
scroll to position [97, 0]
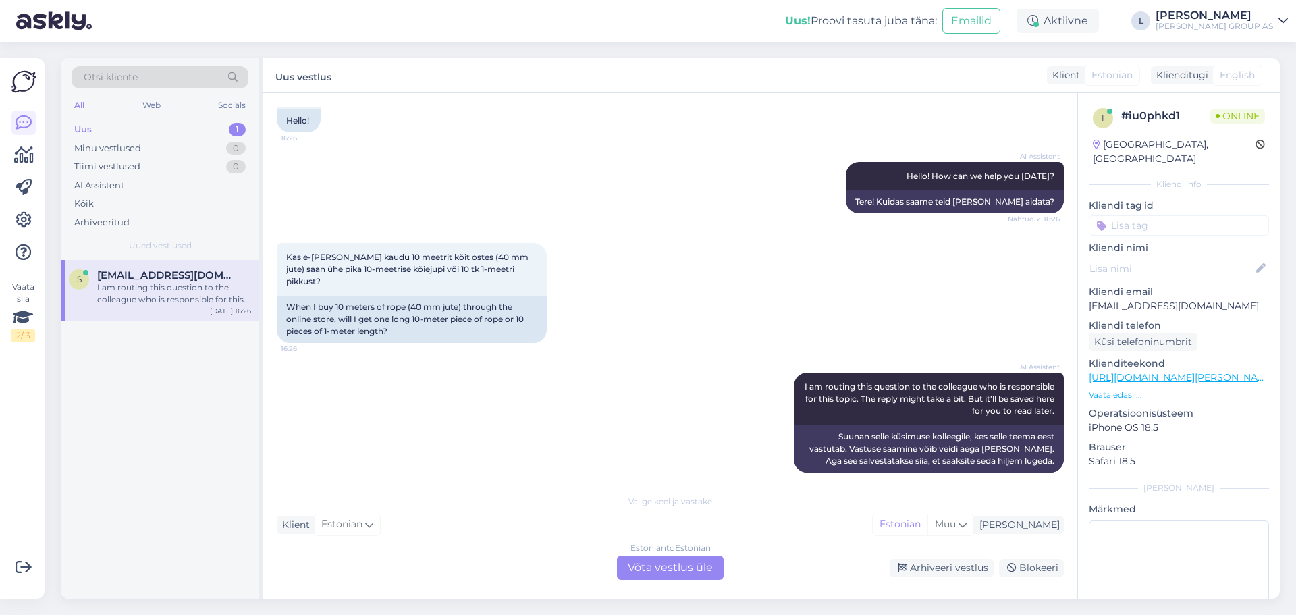
click at [674, 564] on div "Estonian to Estonian Võta vestlus üle" at bounding box center [670, 568] width 107 height 24
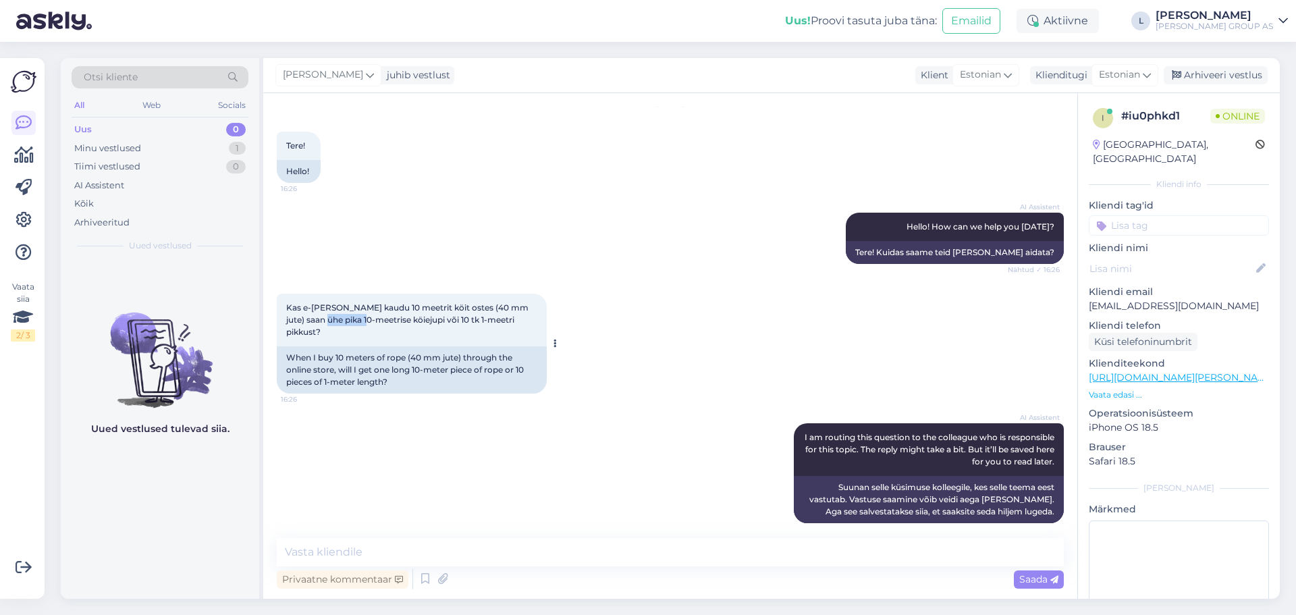
drag, startPoint x: 350, startPoint y: 322, endPoint x: 308, endPoint y: 323, distance: 41.9
click at [308, 323] on span "Kas e-[PERSON_NAME] kaudu 10 meetrit köit ostes (40 mm jute) saan ühe pika 10-m…" at bounding box center [408, 319] width 244 height 34
drag, startPoint x: 353, startPoint y: 319, endPoint x: 306, endPoint y: 320, distance: 47.3
click at [306, 320] on span "Kas e-[PERSON_NAME] kaudu 10 meetrit köit ostes (40 mm jute) saan ühe pika 10-m…" at bounding box center [408, 319] width 244 height 34
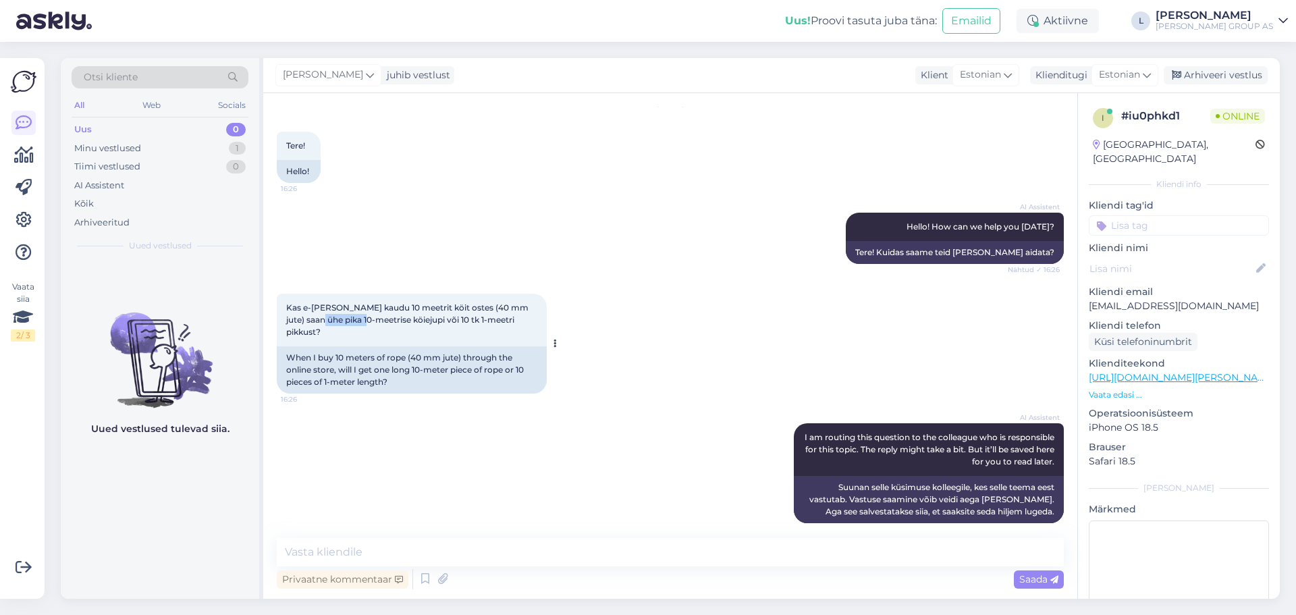
copy span "10-meetrise"
click at [377, 556] on textarea at bounding box center [670, 552] width 787 height 28
paste textarea "10-meetrise"
type textarea "Tere, 10-meetrise jupi"
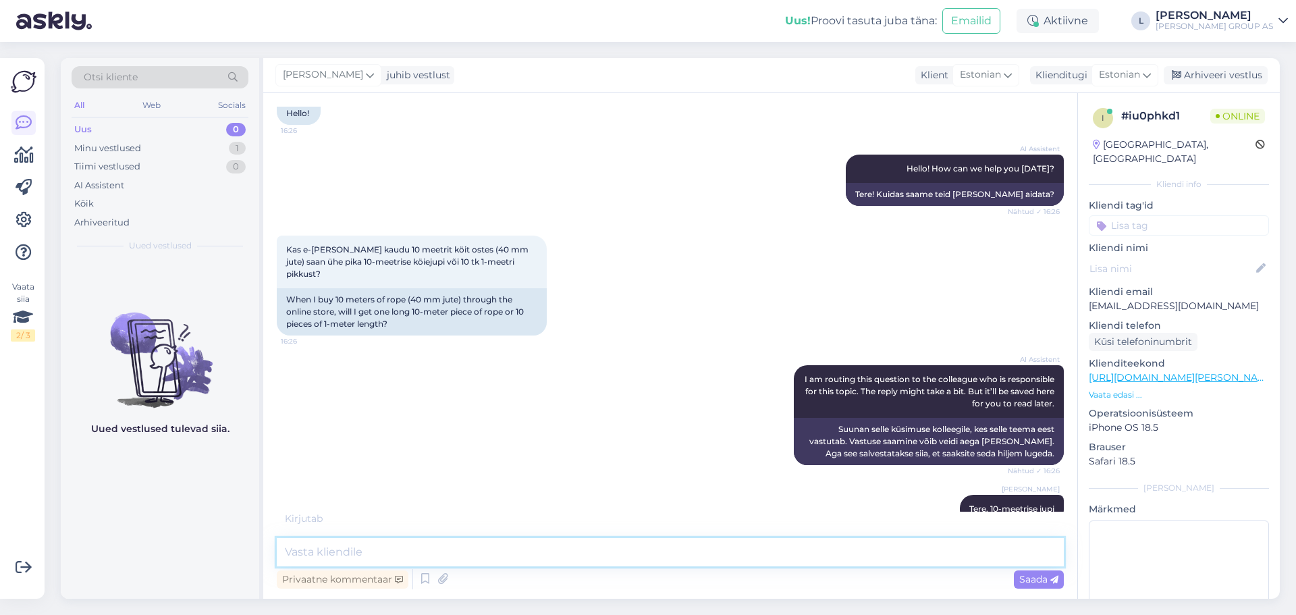
scroll to position [163, 0]
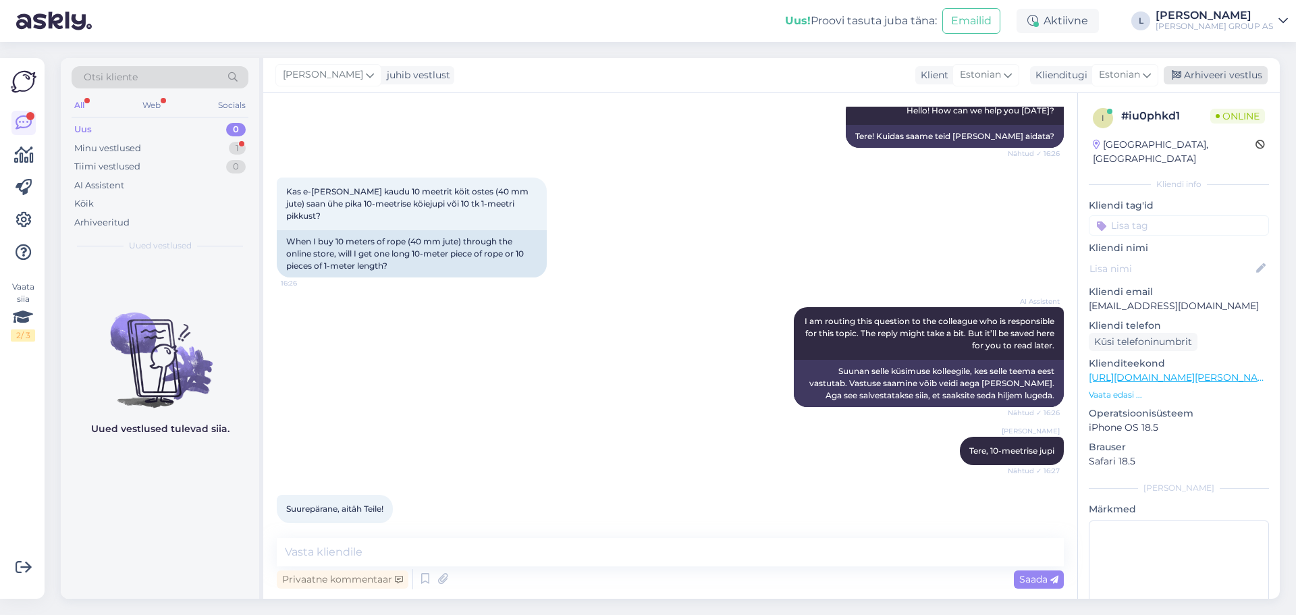
click at [1249, 82] on div "Arhiveeri vestlus" at bounding box center [1216, 75] width 104 height 18
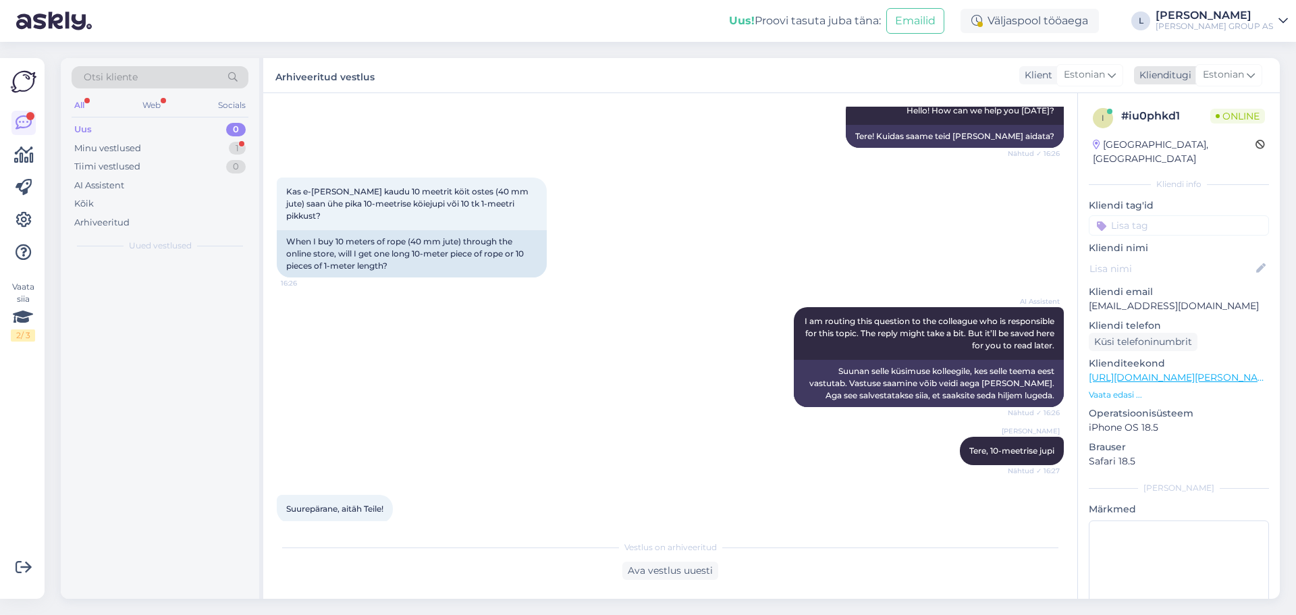
scroll to position [167, 0]
